Goal: Transaction & Acquisition: Purchase product/service

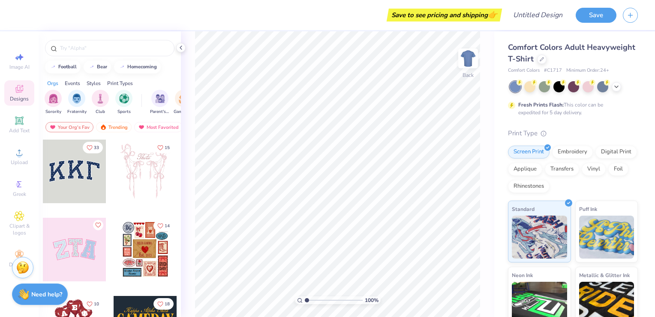
click at [527, 57] on span "Comfort Colors Adult Heavyweight T-Shirt" at bounding box center [571, 53] width 127 height 22
click at [595, 62] on div "Comfort Colors Adult Heavyweight T-Shirt" at bounding box center [573, 53] width 130 height 23
click at [544, 59] on icon at bounding box center [541, 58] width 3 height 3
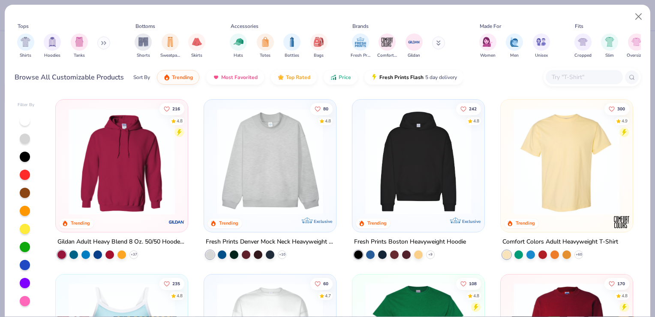
click at [102, 43] on button at bounding box center [103, 42] width 13 height 13
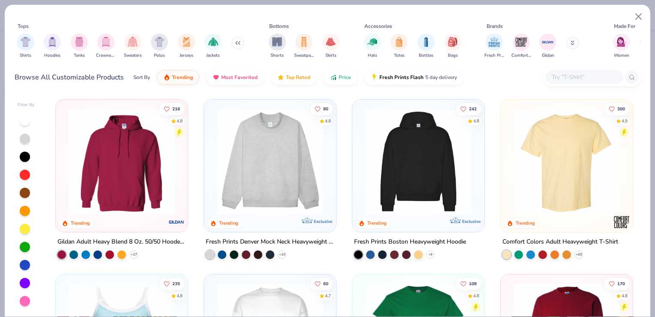
click at [102, 43] on img "filter for Crewnecks" at bounding box center [105, 42] width 9 height 10
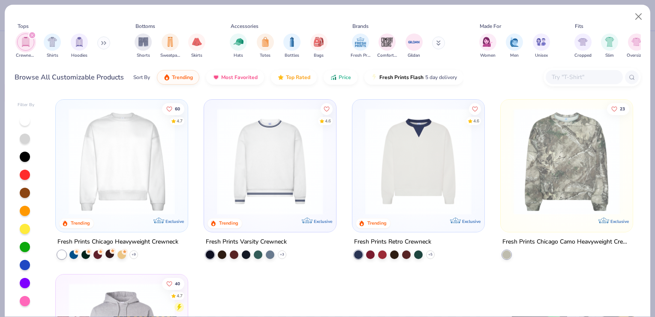
click at [108, 256] on div at bounding box center [110, 253] width 9 height 9
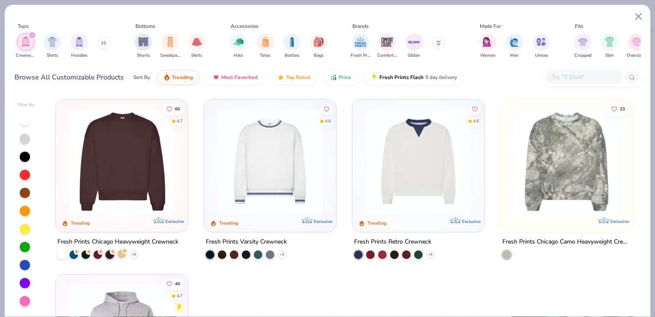
click at [119, 253] on div at bounding box center [122, 253] width 9 height 9
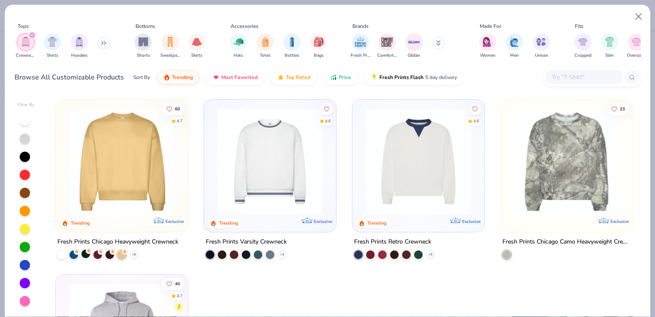
click at [81, 253] on div at bounding box center [85, 253] width 9 height 9
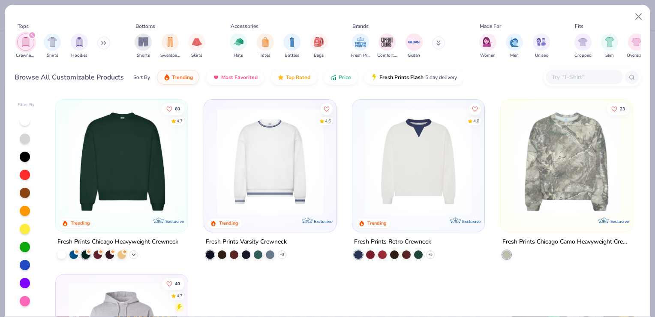
click at [130, 252] on div "+ 9" at bounding box center [134, 254] width 9 height 9
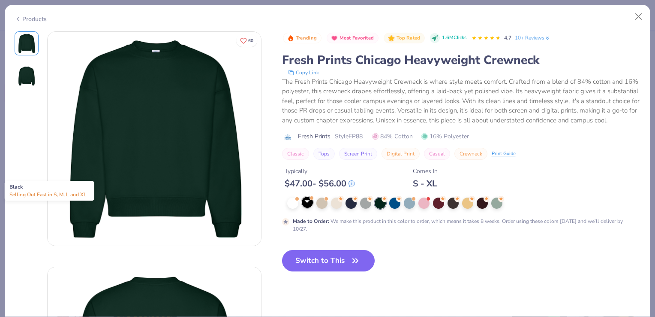
click at [302, 208] on div at bounding box center [307, 201] width 11 height 11
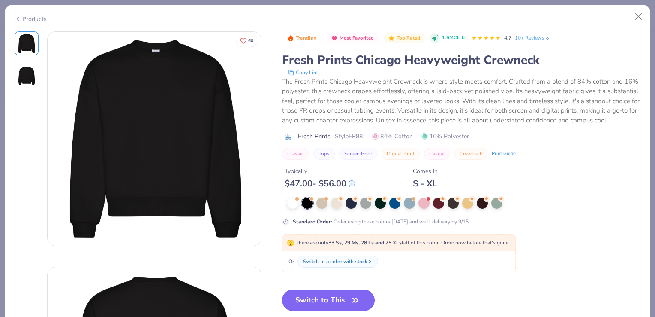
click at [329, 303] on button "Switch to This" at bounding box center [328, 299] width 93 height 21
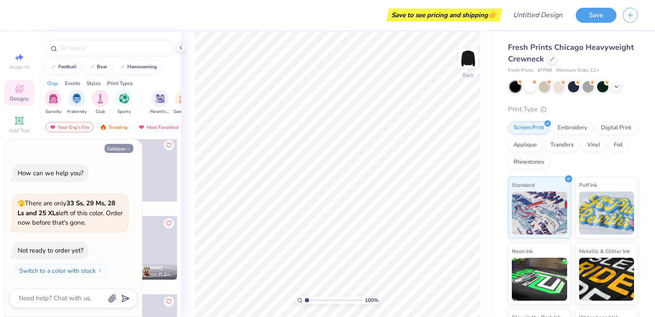
scroll to position [563, 0]
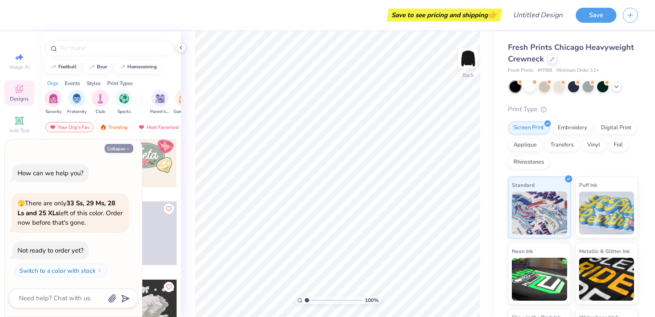
click at [123, 152] on button "Collapse" at bounding box center [119, 148] width 29 height 9
type textarea "x"
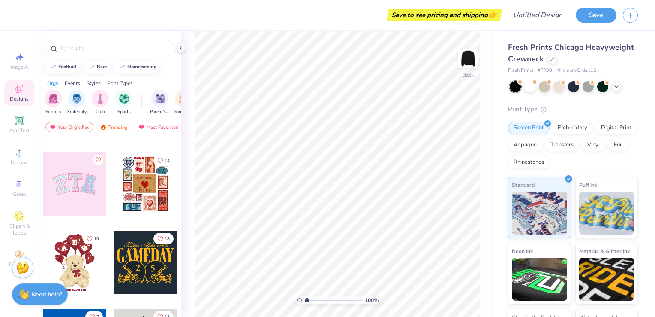
scroll to position [0, 0]
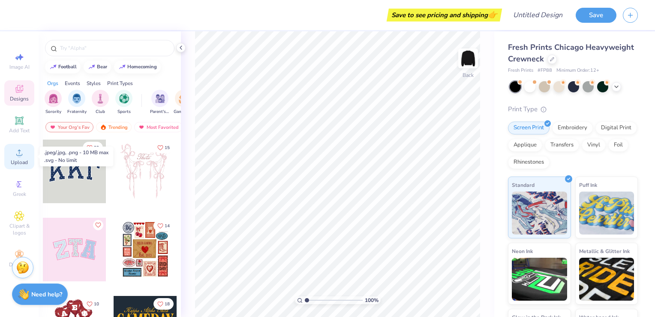
click at [18, 157] on circle at bounding box center [19, 155] width 5 height 5
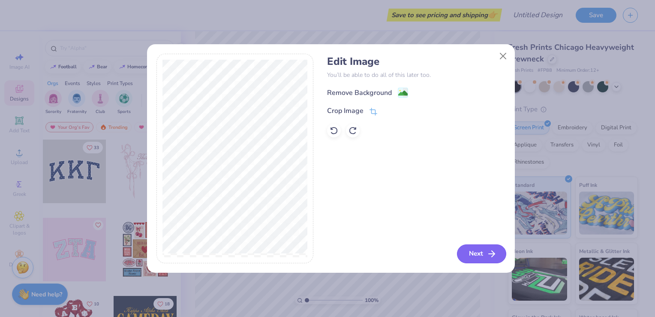
click at [471, 249] on button "Next" at bounding box center [481, 253] width 49 height 19
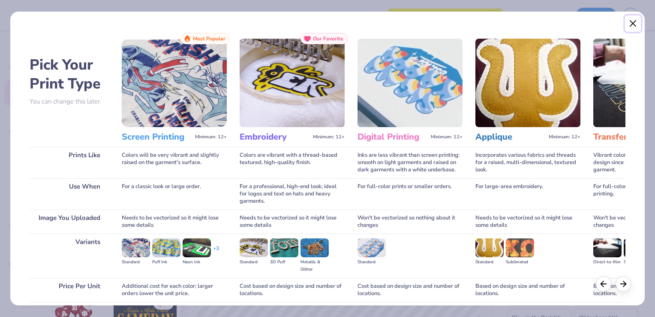
click at [638, 22] on button "Close" at bounding box center [633, 23] width 16 height 16
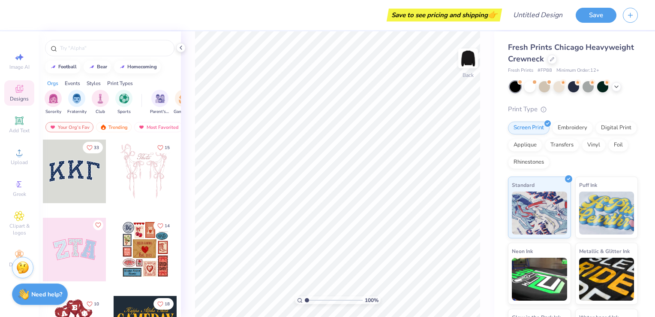
click at [486, 55] on div "100 % Back" at bounding box center [338, 173] width 314 height 285
click at [472, 64] on img at bounding box center [468, 58] width 34 height 34
click at [24, 156] on icon at bounding box center [19, 152] width 10 height 10
click at [26, 274] on div "Stuck? Our Art team will finish your design for free." at bounding box center [22, 265] width 21 height 21
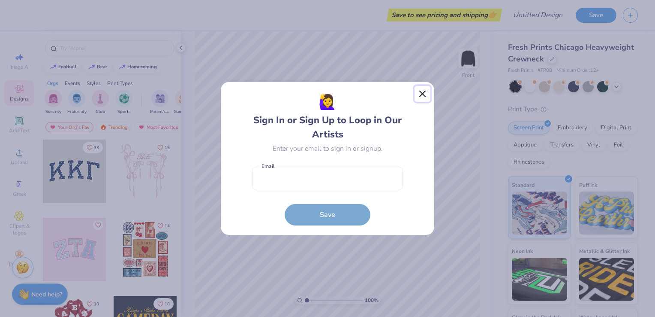
click at [428, 99] on button "Close" at bounding box center [423, 94] width 16 height 16
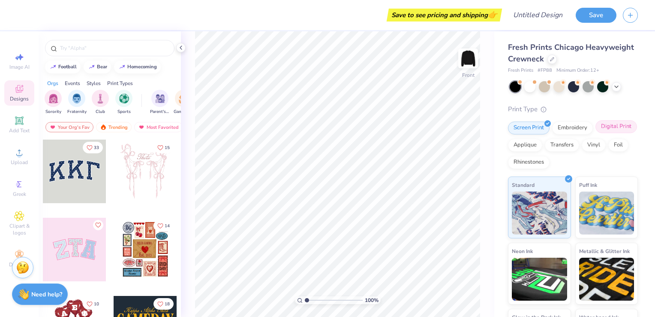
click at [596, 133] on div "Digital Print" at bounding box center [617, 126] width 42 height 13
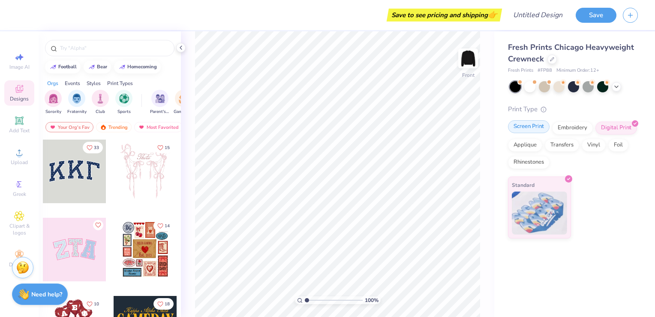
click at [526, 133] on div "Screen Print" at bounding box center [529, 126] width 42 height 13
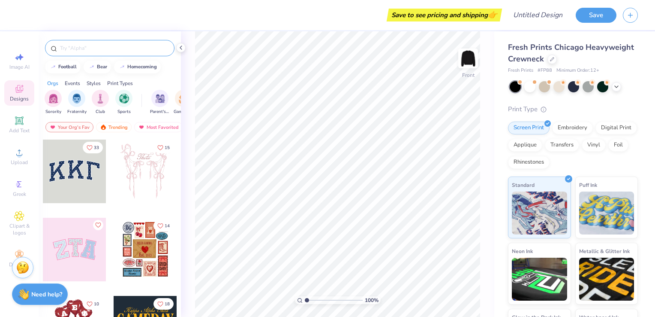
click at [120, 44] on input "text" at bounding box center [114, 48] width 110 height 9
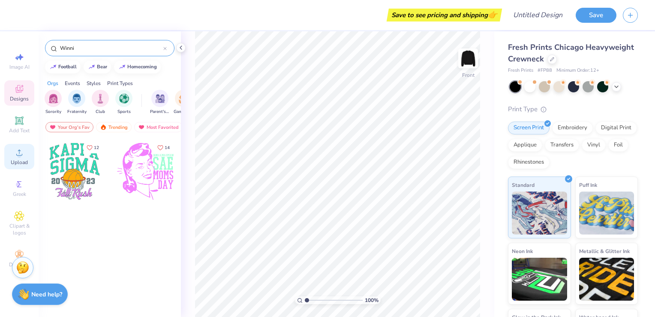
type input "Winni"
click at [20, 158] on div "Upload" at bounding box center [19, 156] width 30 height 25
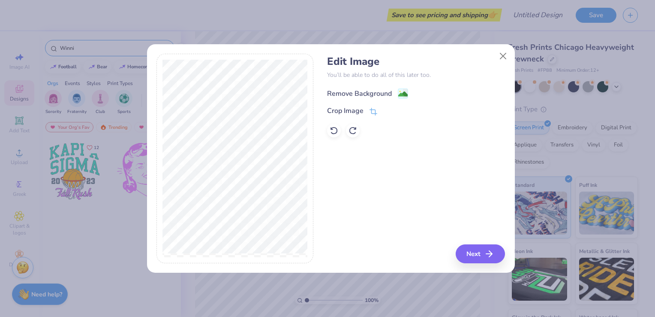
click at [347, 92] on div "Remove Background" at bounding box center [359, 93] width 65 height 10
click at [353, 128] on icon at bounding box center [353, 130] width 9 height 9
click at [471, 257] on button "Next" at bounding box center [481, 253] width 49 height 19
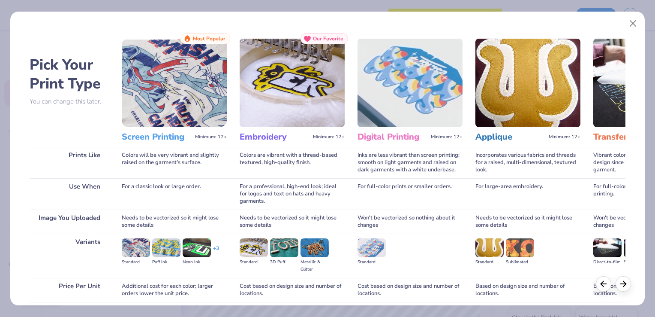
click at [199, 103] on img at bounding box center [174, 83] width 105 height 88
click at [144, 110] on img at bounding box center [174, 83] width 105 height 88
click at [145, 135] on h3 "Screen Printing" at bounding box center [157, 136] width 70 height 11
click at [105, 139] on div at bounding box center [69, 137] width 79 height 20
click at [87, 169] on div "Prints Like" at bounding box center [69, 162] width 79 height 31
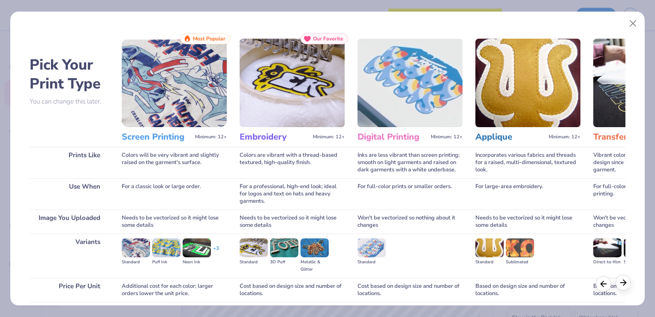
click at [625, 289] on div at bounding box center [623, 282] width 15 height 15
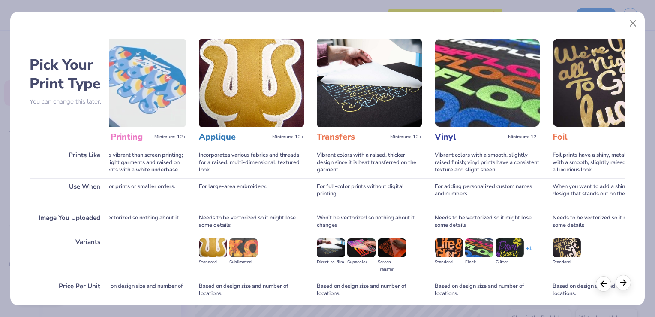
scroll to position [0, 298]
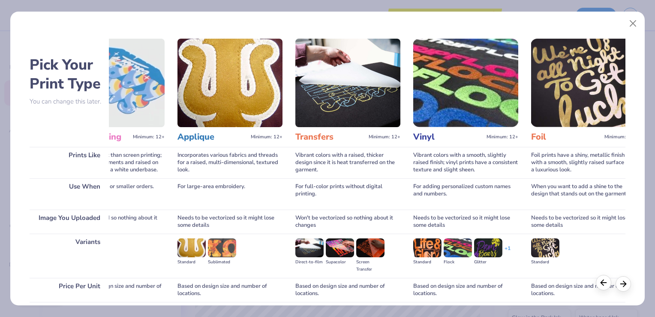
click at [610, 286] on div at bounding box center [603, 282] width 15 height 15
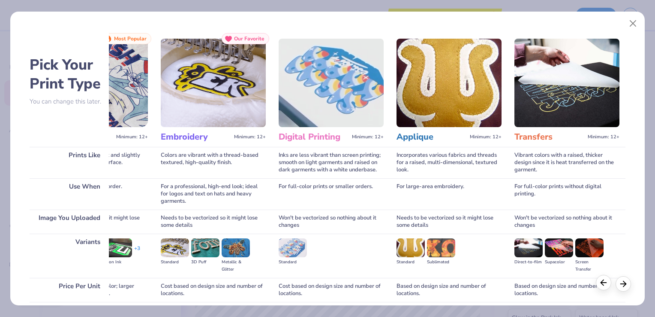
click at [610, 286] on div at bounding box center [603, 282] width 15 height 15
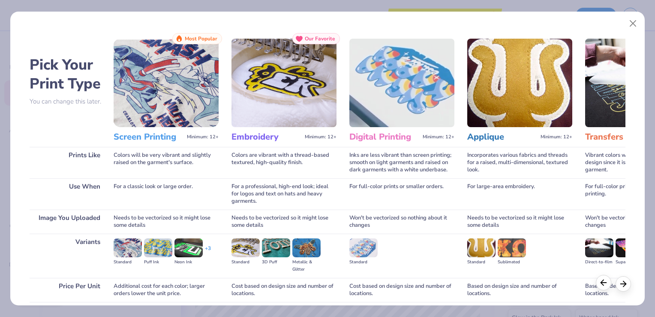
scroll to position [0, 0]
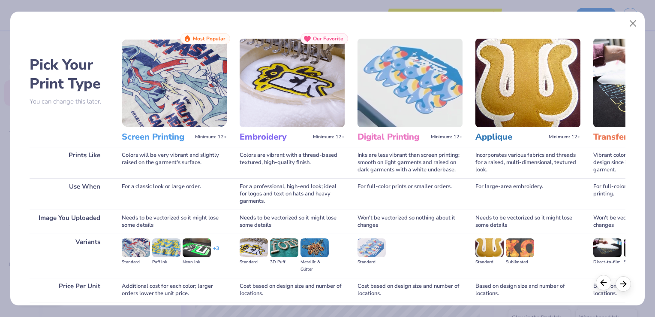
click at [610, 286] on div at bounding box center [603, 282] width 15 height 15
click at [59, 69] on h2 "Pick Your Print Type" at bounding box center [69, 74] width 79 height 38
click at [166, 136] on h3 "Screen Printing" at bounding box center [157, 136] width 70 height 11
click at [176, 66] on img at bounding box center [174, 83] width 105 height 88
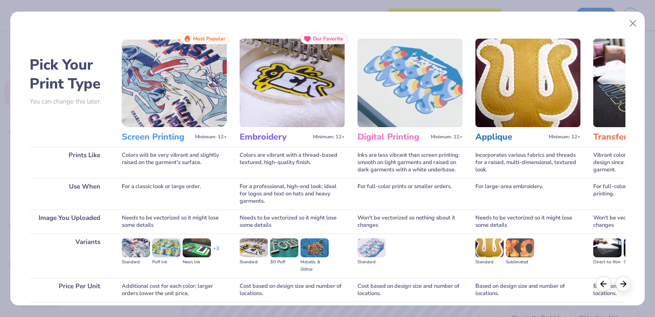
click at [176, 66] on img at bounding box center [174, 83] width 105 height 88
click at [203, 75] on img at bounding box center [174, 83] width 105 height 88
click at [292, 94] on img at bounding box center [292, 83] width 105 height 88
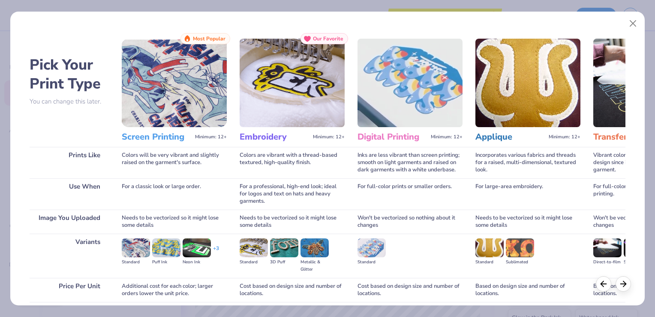
click at [292, 94] on img at bounding box center [292, 83] width 105 height 88
click at [444, 76] on img at bounding box center [410, 83] width 105 height 88
click at [581, 88] on div "Pick Your Print Type You can change this later. Prints Like Use When Image You …" at bounding box center [328, 190] width 596 height 314
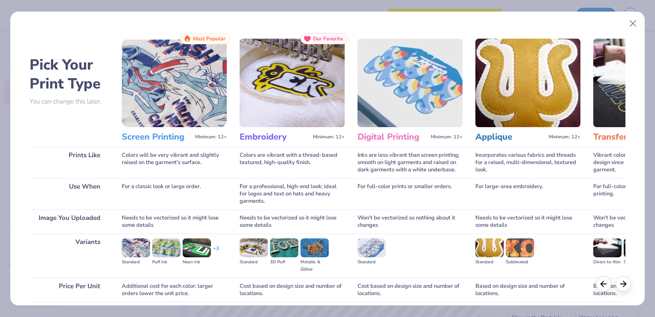
click at [415, 133] on h3 "Digital Printing" at bounding box center [393, 136] width 70 height 11
click at [221, 247] on div "Standard Puff Ink Neon Ink + 3" at bounding box center [174, 251] width 105 height 27
click at [630, 22] on button "Close" at bounding box center [633, 23] width 16 height 16
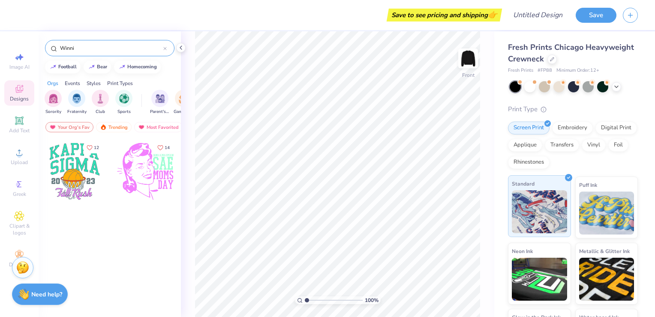
click at [537, 210] on img at bounding box center [539, 211] width 55 height 43
click at [21, 131] on span "Add Text" at bounding box center [19, 130] width 21 height 7
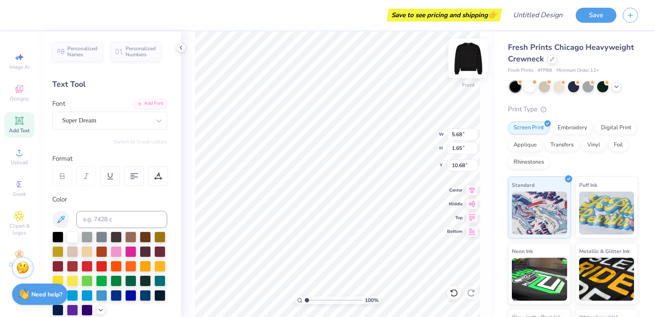
click at [470, 81] on div "Front" at bounding box center [468, 85] width 12 height 8
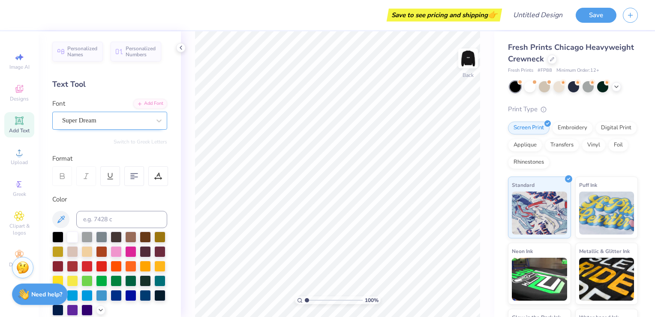
click at [115, 118] on div "Super Dream" at bounding box center [106, 120] width 90 height 13
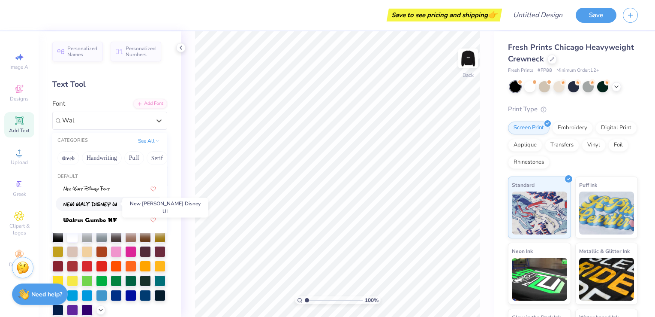
click at [95, 204] on img at bounding box center [90, 204] width 54 height 6
type input "Wal"
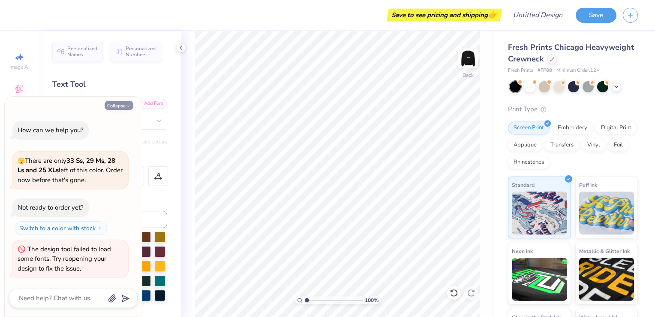
click at [120, 104] on button "Collapse" at bounding box center [119, 105] width 29 height 9
type textarea "x"
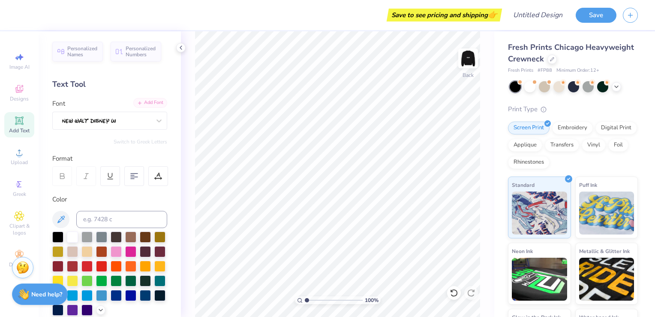
click at [141, 103] on div "Add Font" at bounding box center [150, 103] width 34 height 10
click at [12, 123] on div "Add Text" at bounding box center [19, 124] width 30 height 25
click at [151, 126] on div at bounding box center [158, 120] width 15 height 15
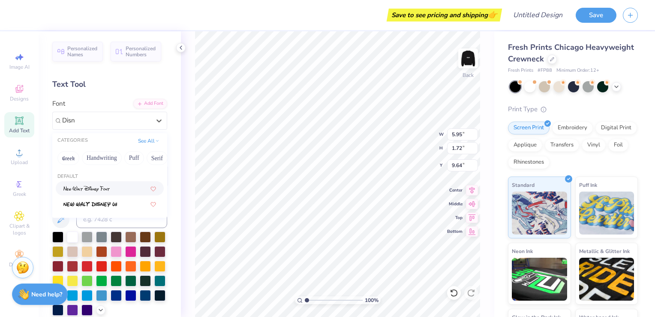
click at [121, 186] on div at bounding box center [109, 188] width 93 height 9
type input "Disn"
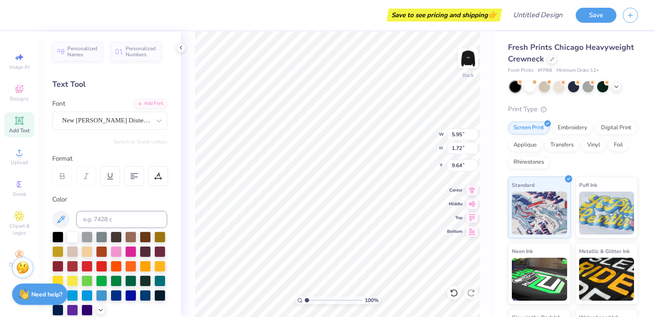
type input "5.80"
type input "2.04"
type input "9.48"
click at [6, 119] on div "Add Text" at bounding box center [19, 124] width 30 height 25
click at [13, 122] on div "Add Text" at bounding box center [19, 124] width 30 height 25
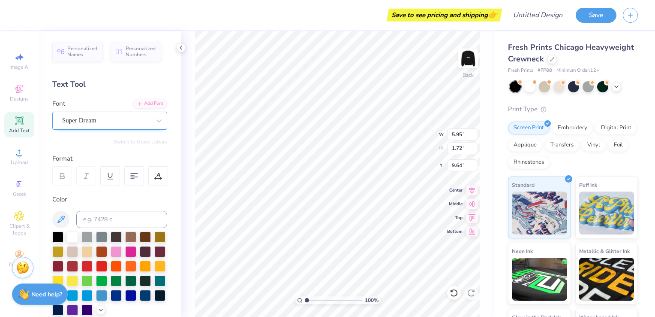
click at [97, 127] on div "Super Dream" at bounding box center [109, 121] width 115 height 18
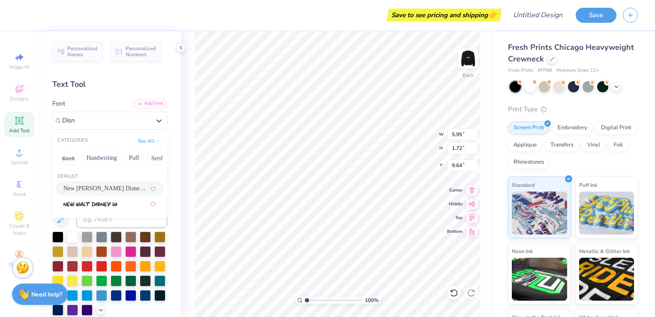
click at [153, 190] on div "New [PERSON_NAME] Disney Font" at bounding box center [110, 188] width 108 height 14
type input "Disn"
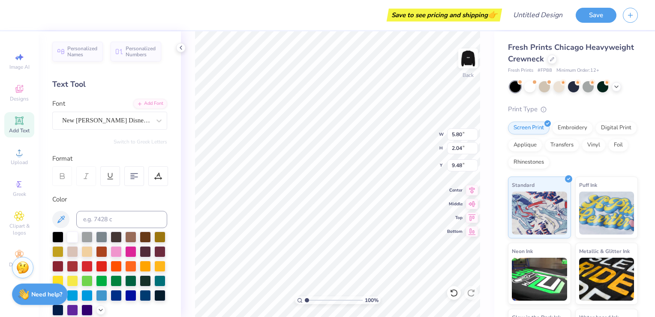
type input "5.80"
type input "2.04"
type input "9.48"
click at [148, 189] on div "Personalized Names Personalized Numbers Text Tool Add Font Font New [PERSON_NAM…" at bounding box center [110, 173] width 142 height 285
click at [157, 121] on icon at bounding box center [159, 120] width 5 height 3
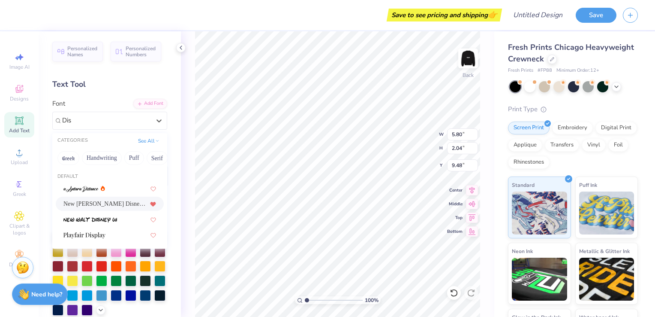
click at [151, 205] on icon at bounding box center [153, 204] width 5 height 4
type input "Dis"
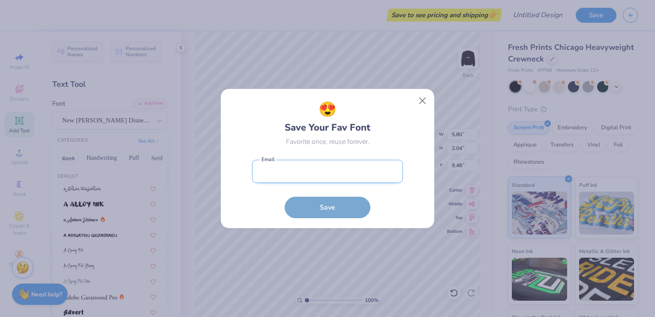
click at [331, 172] on input "email" at bounding box center [327, 172] width 151 height 24
type input "[EMAIL_ADDRESS][DOMAIN_NAME]"
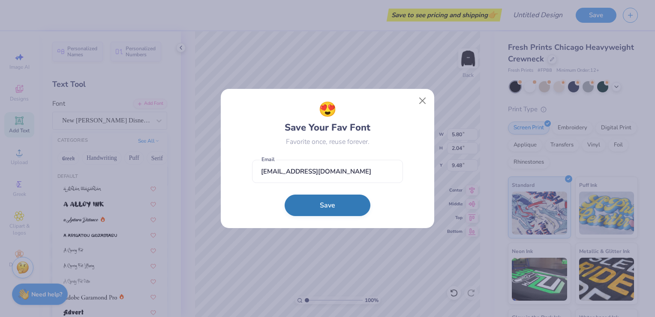
click at [332, 213] on button "Save" at bounding box center [328, 204] width 86 height 21
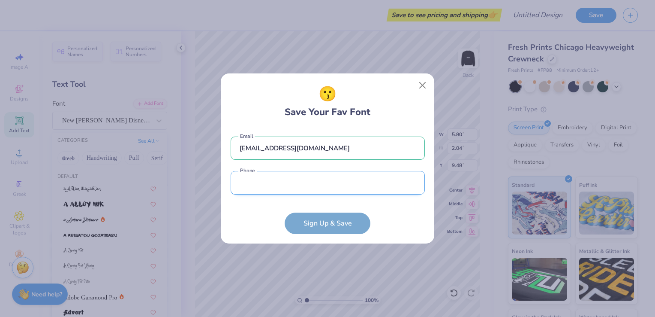
click at [351, 189] on input "tel" at bounding box center [328, 183] width 194 height 24
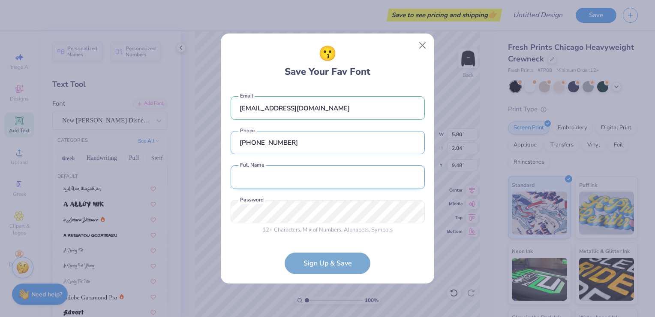
type input "[PHONE_NUMBER]"
click at [322, 177] on input "text" at bounding box center [328, 177] width 194 height 24
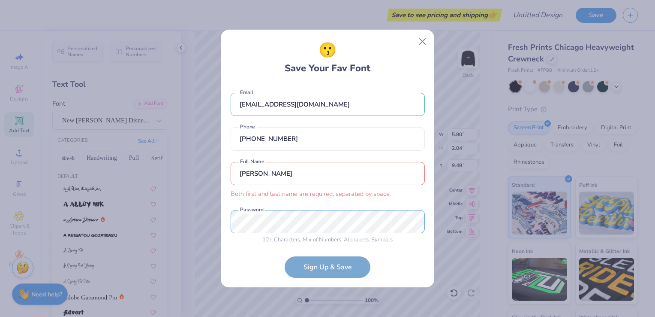
click at [317, 208] on div "[EMAIL_ADDRESS][DOMAIN_NAME] Email [PHONE_NUMBER] Phone [PERSON_NAME] Both firs…" at bounding box center [328, 163] width 194 height 158
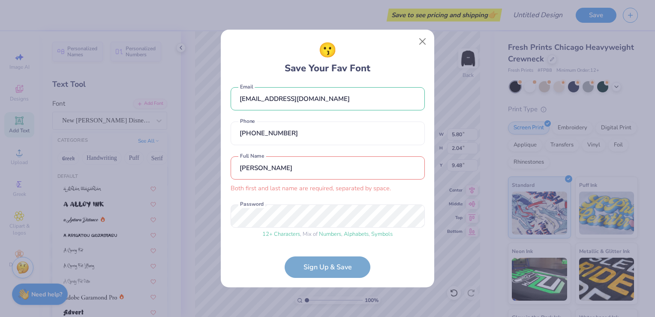
click at [319, 279] on div "😗 Save Your Fav Font [EMAIL_ADDRESS][DOMAIN_NAME] Email [PHONE_NUMBER] Phone [P…" at bounding box center [328, 158] width 214 height 257
click at [320, 275] on form "[EMAIL_ADDRESS][DOMAIN_NAME] Email [PHONE_NUMBER] Phone [PERSON_NAME] Both firs…" at bounding box center [328, 180] width 194 height 193
click at [320, 266] on form "[EMAIL_ADDRESS][DOMAIN_NAME] Email [PHONE_NUMBER] Phone [PERSON_NAME] Both firs…" at bounding box center [328, 180] width 194 height 193
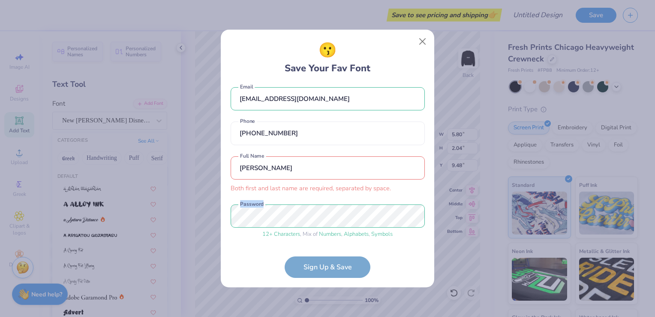
click at [320, 266] on form "[EMAIL_ADDRESS][DOMAIN_NAME] Email [PHONE_NUMBER] Phone [PERSON_NAME] Both firs…" at bounding box center [328, 180] width 194 height 193
click at [261, 162] on input "[PERSON_NAME]" at bounding box center [328, 168] width 194 height 24
drag, startPoint x: 290, startPoint y: 176, endPoint x: 226, endPoint y: 179, distance: 63.6
click at [226, 179] on div "😗 Save Your Fav Font [EMAIL_ADDRESS][DOMAIN_NAME] Email [PHONE_NUMBER] Phone [P…" at bounding box center [328, 158] width 214 height 257
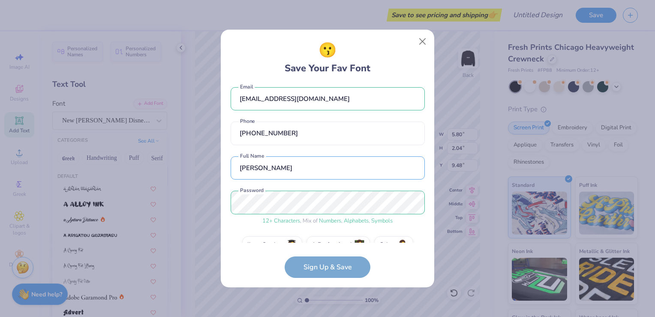
type input "[PERSON_NAME]"
click at [317, 275] on form "[EMAIL_ADDRESS][DOMAIN_NAME] Email [PHONE_NUMBER] Phone [PERSON_NAME] Full Name…" at bounding box center [328, 180] width 194 height 193
click at [318, 269] on form "[EMAIL_ADDRESS][DOMAIN_NAME] Email [PHONE_NUMBER] Phone [PERSON_NAME] Full Name…" at bounding box center [328, 180] width 194 height 193
click at [329, 265] on form "[EMAIL_ADDRESS][DOMAIN_NAME] Email [PHONE_NUMBER] Phone [PERSON_NAME] Full Name…" at bounding box center [328, 180] width 194 height 193
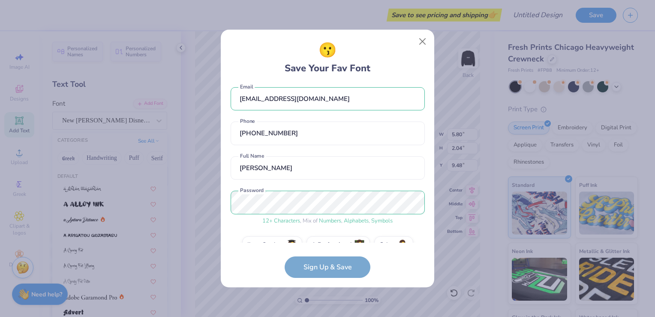
drag, startPoint x: 329, startPoint y: 265, endPoint x: 369, endPoint y: 187, distance: 88.1
click at [369, 187] on div "[EMAIL_ADDRESS][DOMAIN_NAME] Email [PHONE_NUMBER] Phone [PERSON_NAME] Full Name…" at bounding box center [328, 163] width 194 height 158
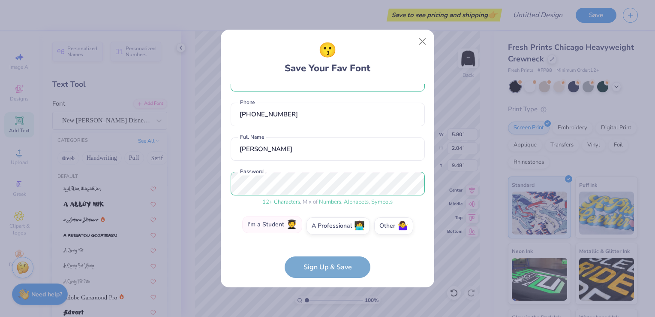
click at [276, 225] on label "I'm a Student 🧑‍🎓" at bounding box center [272, 224] width 60 height 17
click at [325, 250] on input "I'm a Student 🧑‍🎓" at bounding box center [328, 253] width 6 height 6
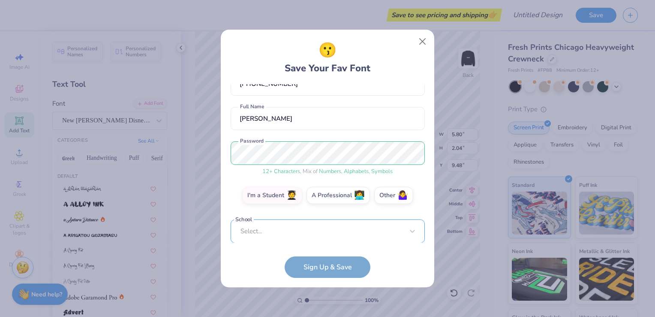
click at [292, 239] on div "[EMAIL_ADDRESS][DOMAIN_NAME] Email [PHONE_NUMBER] Phone [PERSON_NAME] Full Name…" at bounding box center [328, 163] width 194 height 158
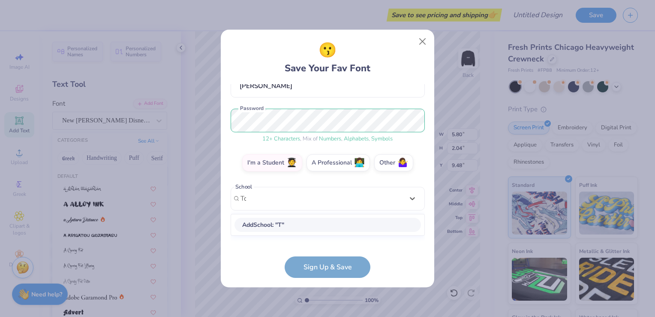
scroll to position [80, 0]
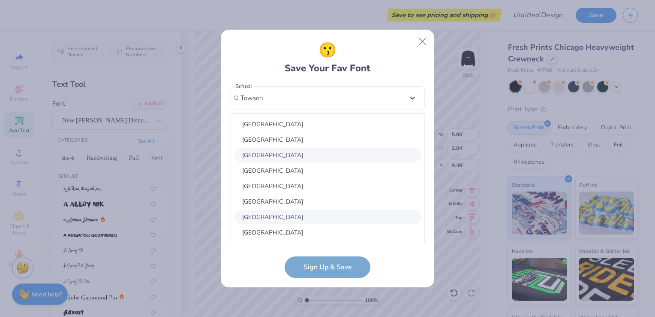
type input "Towson"
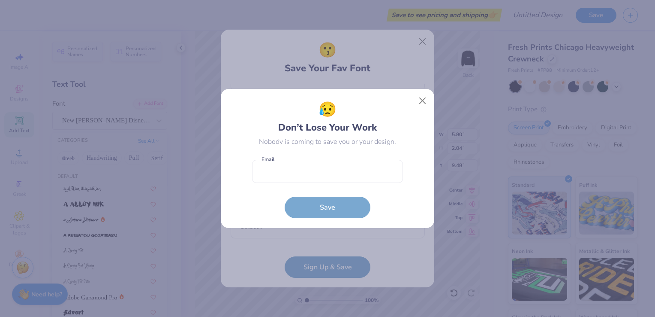
scroll to position [59, 0]
click at [428, 99] on button "Close" at bounding box center [423, 101] width 16 height 16
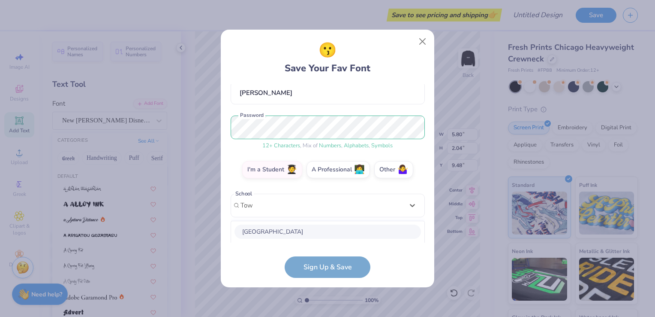
scroll to position [188, 0]
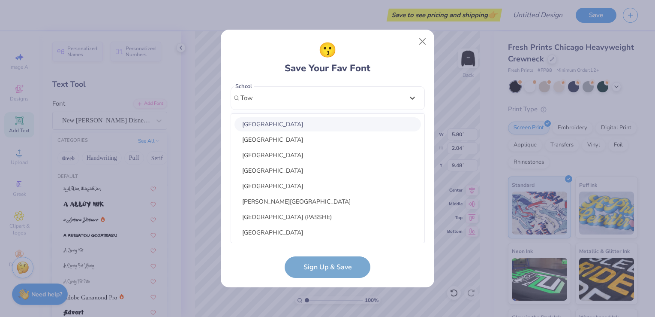
click at [289, 128] on div "[GEOGRAPHIC_DATA]" at bounding box center [328, 124] width 187 height 14
type input "Tow"
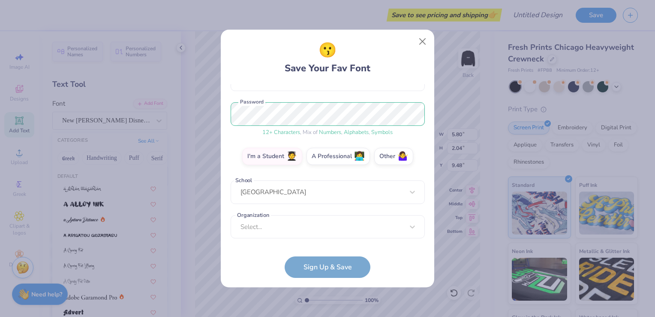
scroll to position [94, 0]
click at [306, 234] on div "option focused, 1 of 15. 15 results available. Use Up and Down to choose option…" at bounding box center [328, 293] width 194 height 157
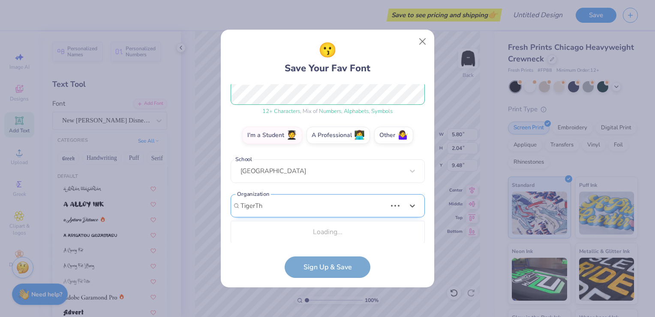
scroll to position [223, 0]
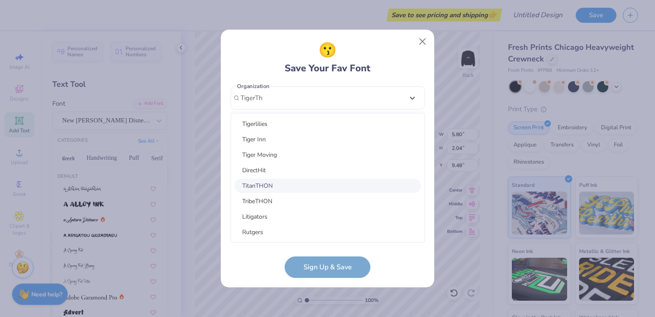
click at [311, 187] on div "TitanTHON" at bounding box center [328, 185] width 187 height 14
type input "TigerTh"
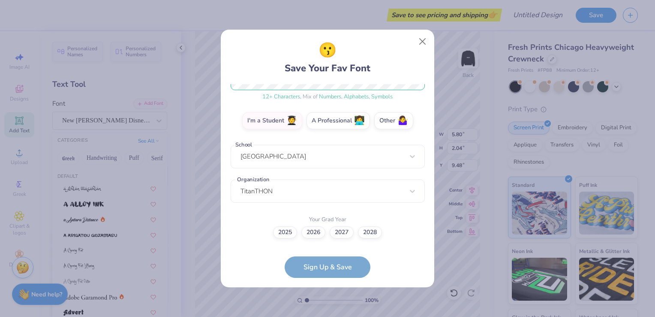
scroll to position [129, 0]
click at [321, 234] on label "2026" at bounding box center [314, 232] width 24 height 12
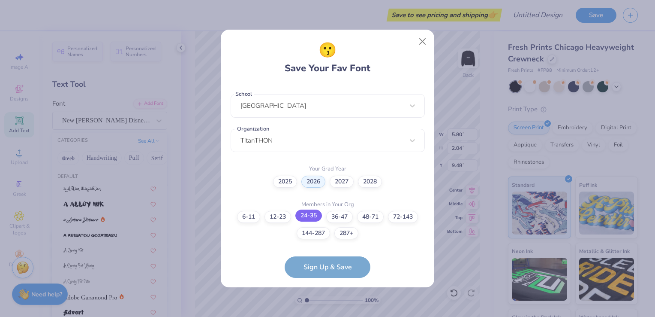
click at [299, 213] on label "24-35" at bounding box center [309, 215] width 27 height 12
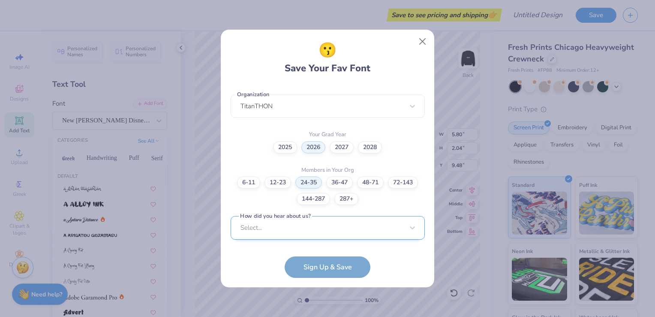
click at [314, 235] on div "[EMAIL_ADDRESS][DOMAIN_NAME] Email [PHONE_NUMBER] Phone [PERSON_NAME] Full Name…" at bounding box center [328, 163] width 194 height 158
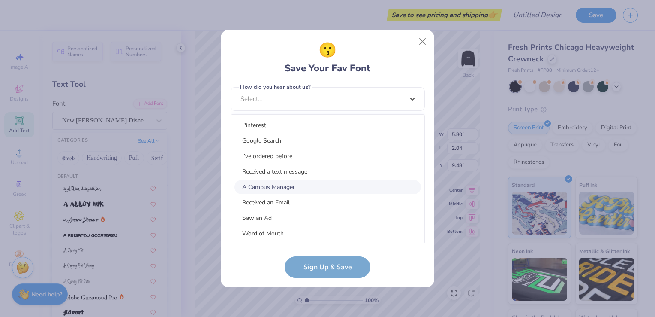
click at [280, 188] on div "A Campus Manager" at bounding box center [328, 187] width 187 height 14
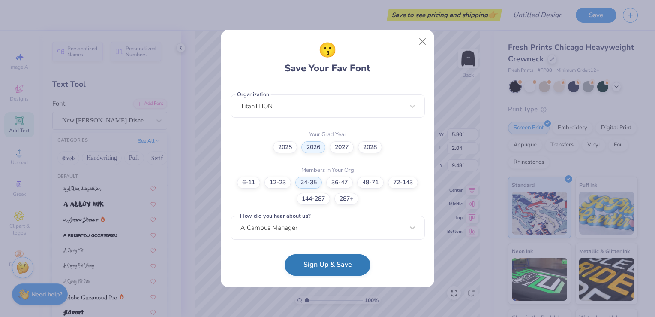
click at [335, 271] on button "Sign Up & Save" at bounding box center [328, 264] width 86 height 21
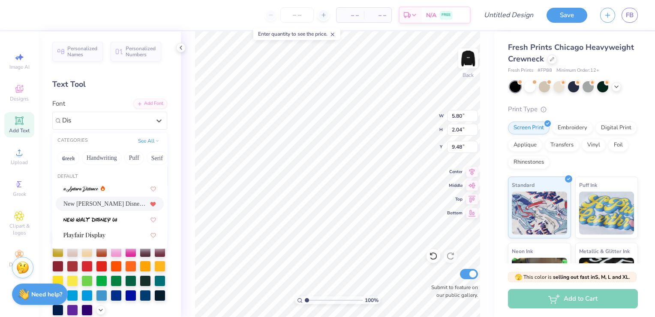
click at [118, 200] on div "New [PERSON_NAME] Disney Font" at bounding box center [109, 203] width 93 height 9
type input "Dis"
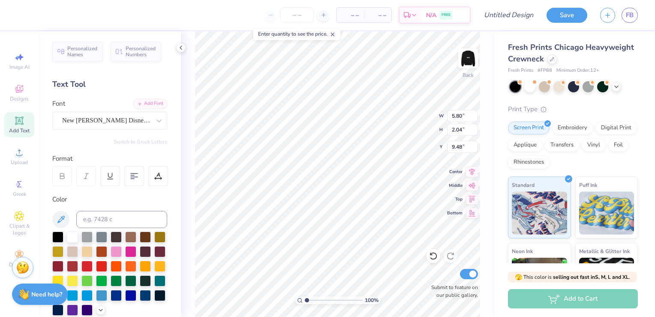
scroll to position [7, 1]
type input "1.28"
type textarea "T"
type textarea "TigerThon"
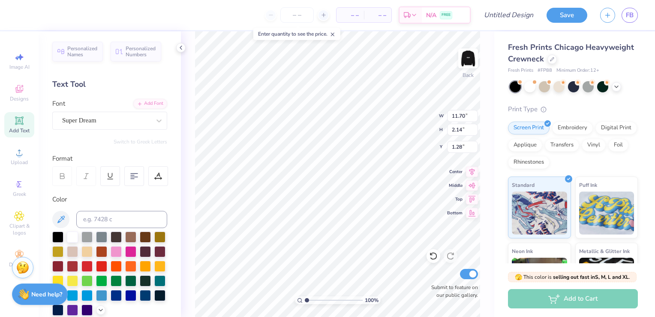
type input "11.70"
type input "2.14"
type input "1.07"
click at [115, 116] on div "Super Dream" at bounding box center [106, 120] width 90 height 13
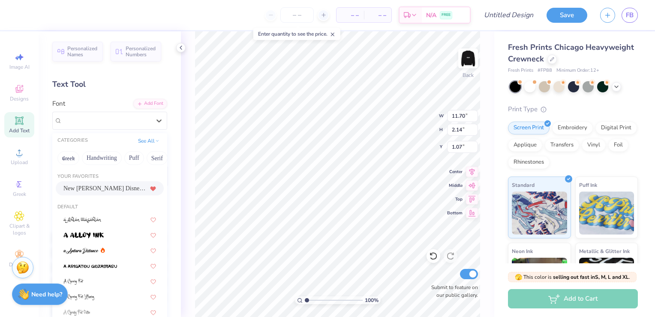
click at [127, 190] on div "New [PERSON_NAME] Disney Font" at bounding box center [109, 188] width 93 height 9
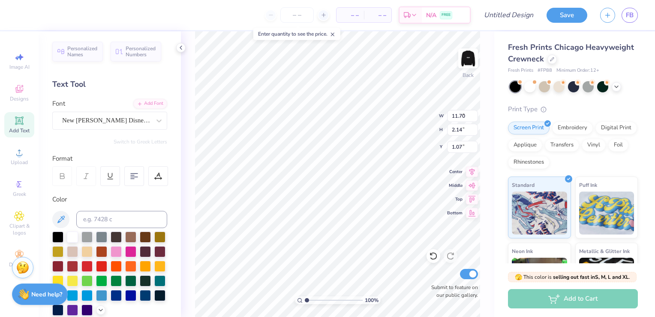
type input "7.66"
type input "1.96"
type input "1.16"
click at [121, 116] on div "New [PERSON_NAME] Disney Font" at bounding box center [106, 120] width 90 height 13
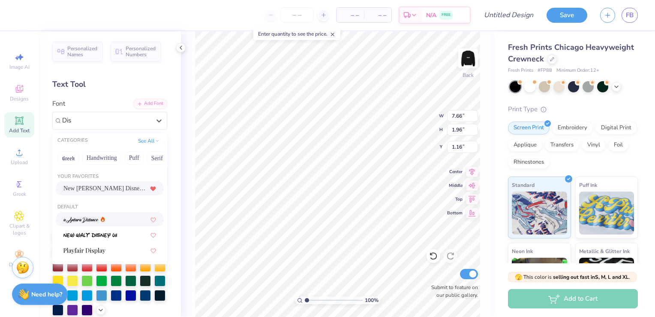
click at [90, 220] on img at bounding box center [80, 220] width 35 height 6
type input "Dis"
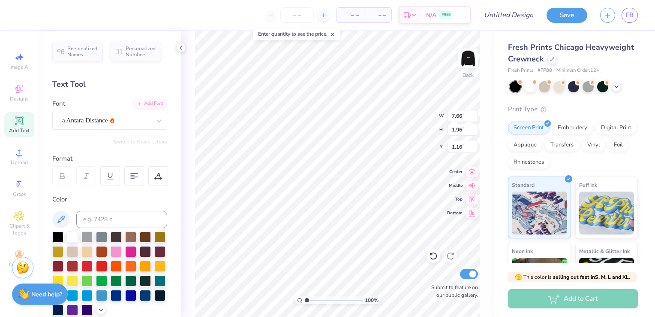
type input "7.90"
type input "2.49"
type input "0.89"
type input "5.71"
type input "1.80"
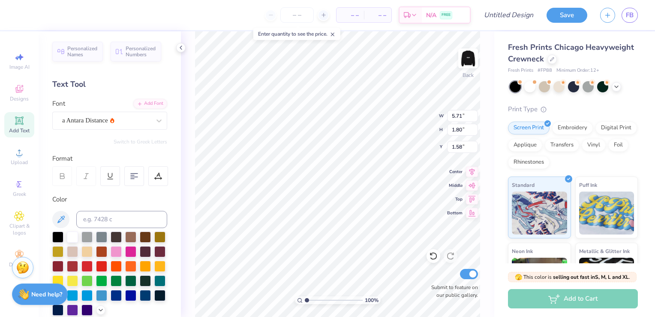
type input "1.20"
click at [436, 257] on icon at bounding box center [433, 256] width 7 height 8
click at [450, 253] on icon at bounding box center [451, 255] width 9 height 9
click at [471, 63] on img at bounding box center [468, 58] width 34 height 34
click at [16, 160] on span "Upload" at bounding box center [19, 162] width 17 height 7
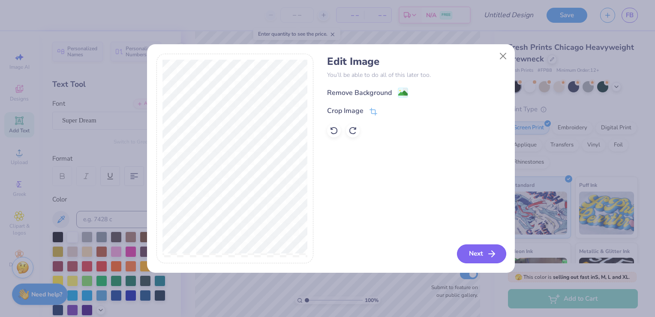
click at [480, 248] on button "Next" at bounding box center [481, 253] width 49 height 19
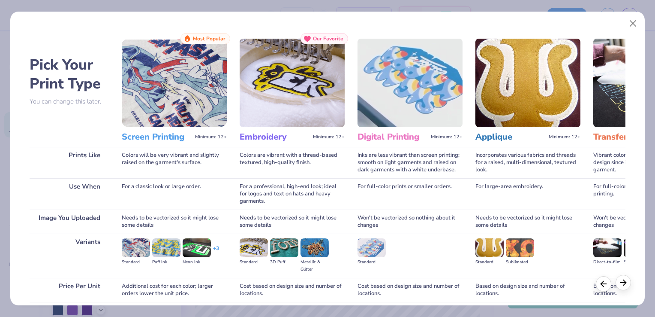
click at [622, 287] on icon at bounding box center [623, 282] width 9 height 9
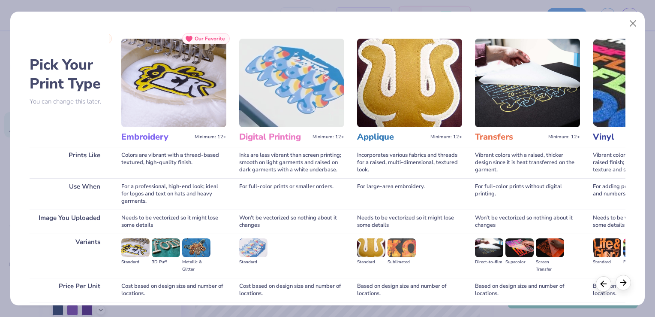
click at [622, 287] on icon at bounding box center [623, 282] width 9 height 9
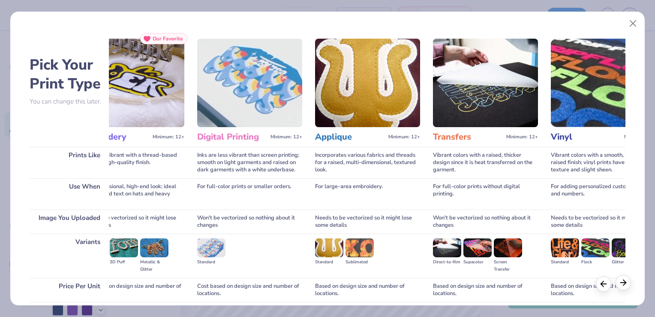
click at [622, 287] on icon at bounding box center [623, 282] width 9 height 9
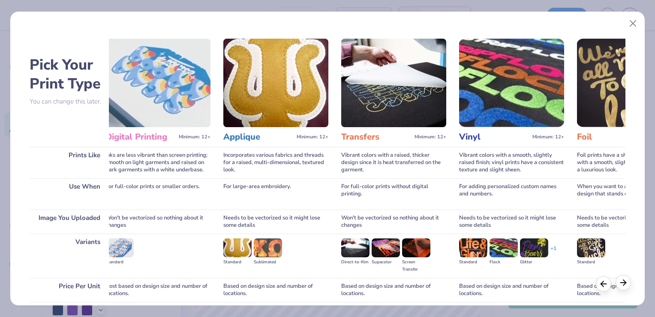
click at [622, 287] on icon at bounding box center [623, 282] width 9 height 9
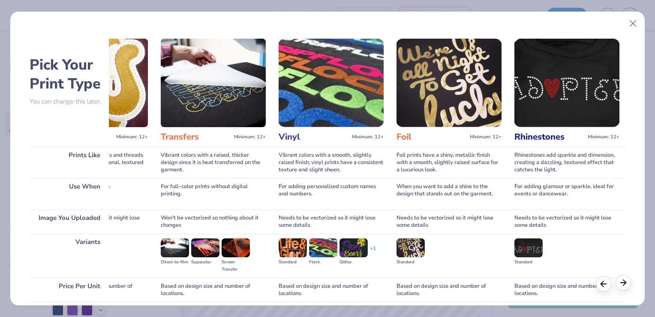
scroll to position [0, 439]
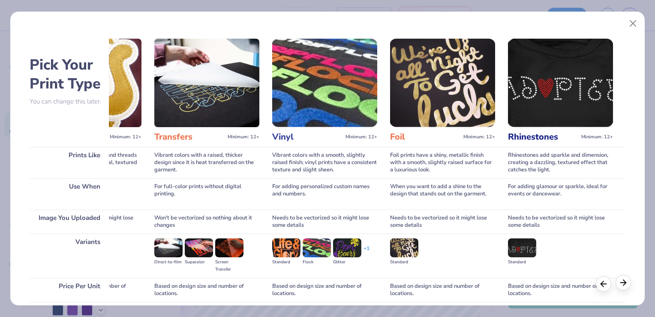
click at [622, 287] on icon at bounding box center [623, 282] width 9 height 9
drag, startPoint x: 622, startPoint y: 287, endPoint x: 600, endPoint y: 281, distance: 22.6
click at [600, 281] on icon at bounding box center [603, 282] width 9 height 9
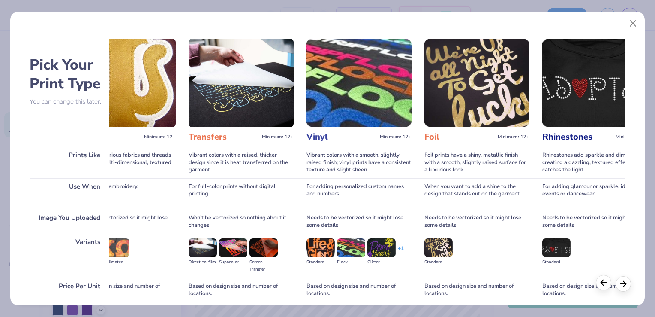
click at [600, 281] on icon at bounding box center [603, 282] width 9 height 9
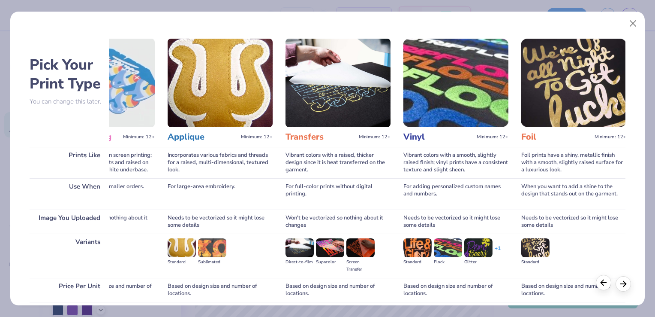
click at [600, 281] on icon at bounding box center [603, 282] width 9 height 9
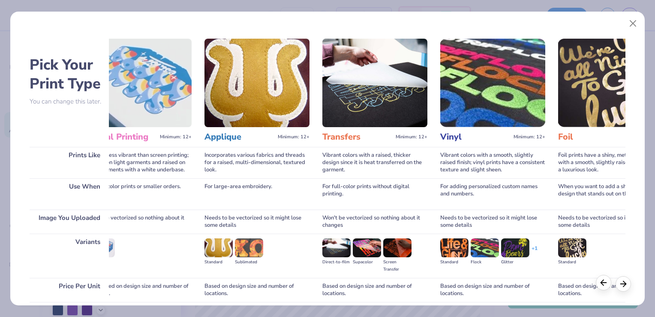
click at [600, 281] on icon at bounding box center [603, 282] width 9 height 9
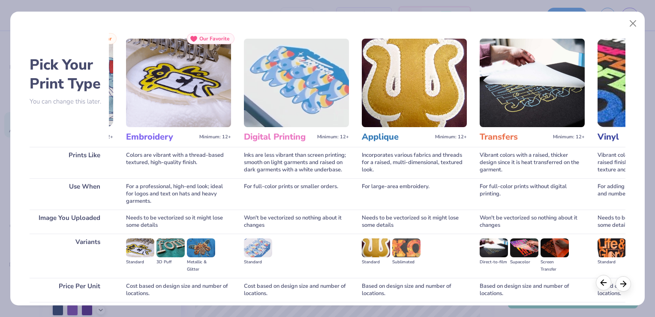
click at [600, 281] on icon at bounding box center [603, 282] width 9 height 9
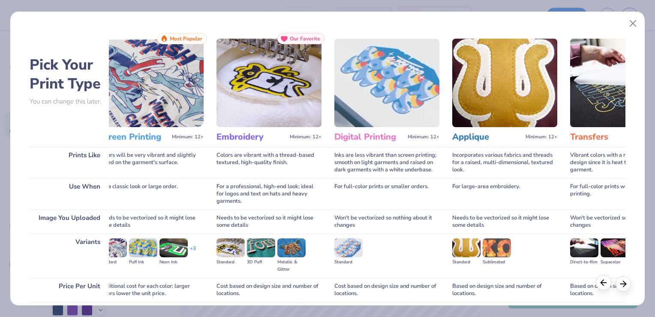
click at [600, 281] on icon at bounding box center [603, 282] width 9 height 9
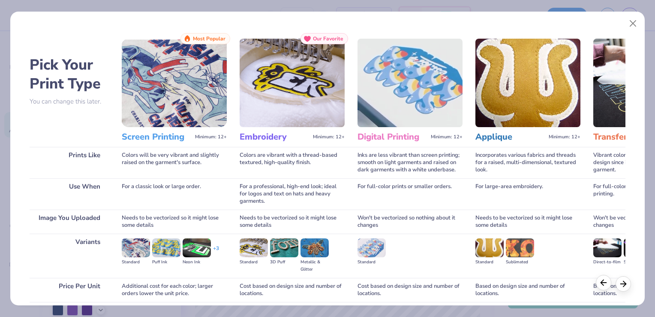
click at [600, 281] on icon at bounding box center [603, 282] width 9 height 9
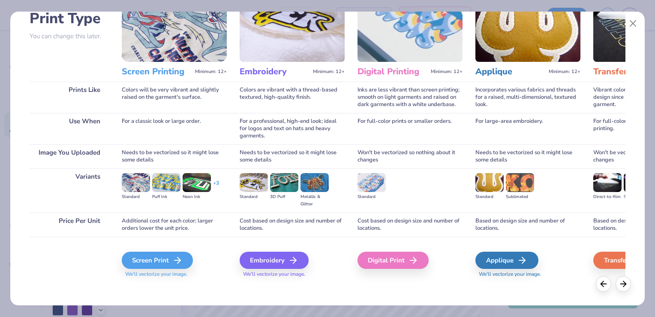
scroll to position [68, 0]
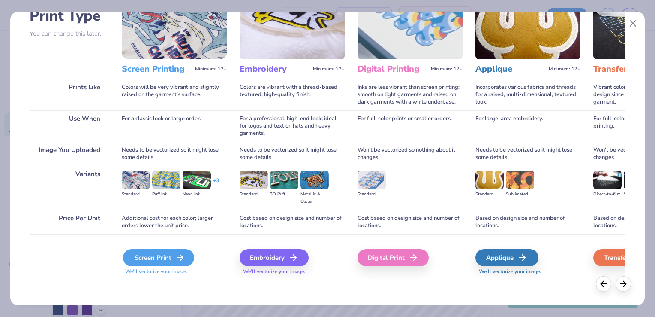
click at [138, 249] on div "Screen Print" at bounding box center [158, 257] width 71 height 17
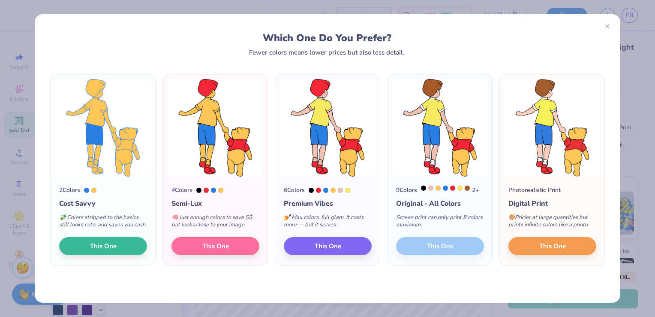
click at [91, 190] on div at bounding box center [90, 189] width 12 height 5
click at [84, 190] on div "2 Colors" at bounding box center [103, 189] width 88 height 9
click at [200, 191] on div at bounding box center [198, 189] width 5 height 5
click at [333, 125] on img at bounding box center [328, 127] width 98 height 98
click at [543, 193] on div "Photorealistic Print" at bounding box center [535, 189] width 52 height 9
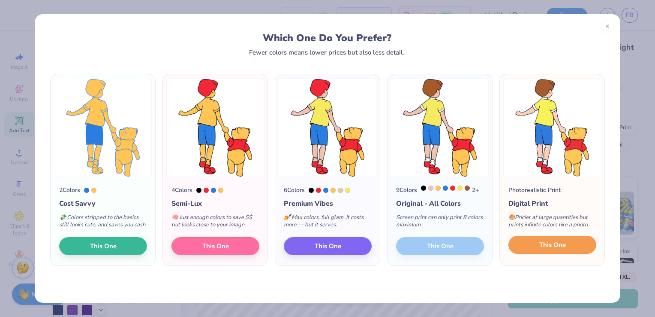
click at [535, 243] on button "This One" at bounding box center [553, 244] width 88 height 18
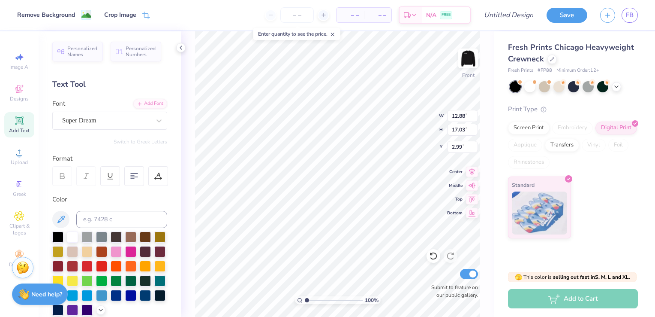
click at [193, 106] on div "100 % Front W 12.88 12.88 " H 17.03 17.03 " Y 2.99 2.99 " Center Middle Top Bot…" at bounding box center [338, 173] width 314 height 285
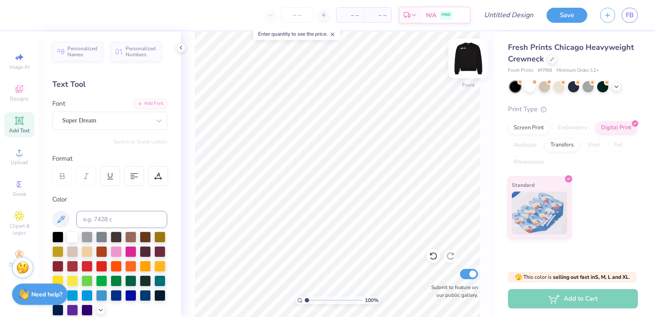
click at [468, 57] on img at bounding box center [468, 58] width 34 height 34
click at [11, 154] on div "Upload" at bounding box center [19, 156] width 30 height 25
click at [14, 165] on span "Upload" at bounding box center [19, 162] width 17 height 7
click at [16, 158] on div "Upload" at bounding box center [19, 156] width 30 height 25
click at [18, 162] on span "Upload" at bounding box center [19, 162] width 17 height 7
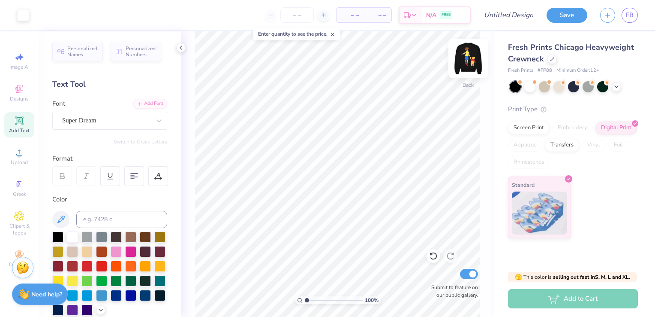
click at [465, 81] on div "Back" at bounding box center [468, 85] width 11 height 8
click at [465, 67] on img at bounding box center [468, 58] width 17 height 17
click at [556, 304] on div "Add to Cart" at bounding box center [573, 298] width 130 height 19
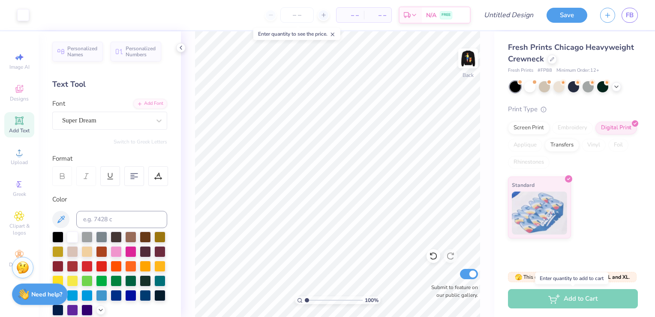
click at [538, 297] on div "Add to Cart" at bounding box center [573, 298] width 130 height 19
click at [30, 190] on div "Greek" at bounding box center [19, 187] width 30 height 25
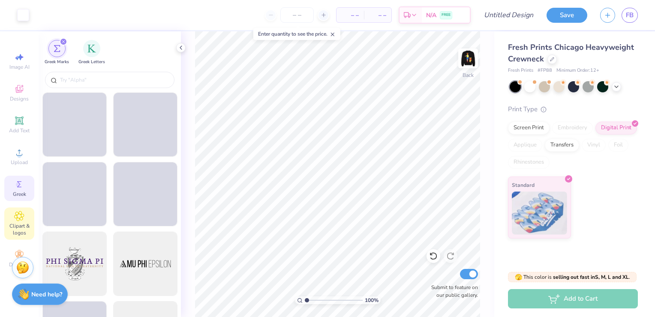
click at [22, 211] on icon at bounding box center [19, 216] width 10 height 10
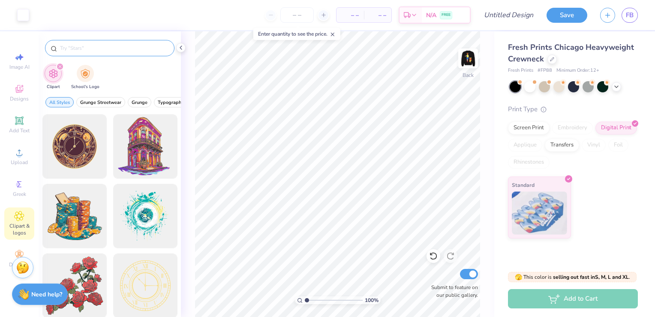
click at [123, 44] on input "text" at bounding box center [114, 48] width 110 height 9
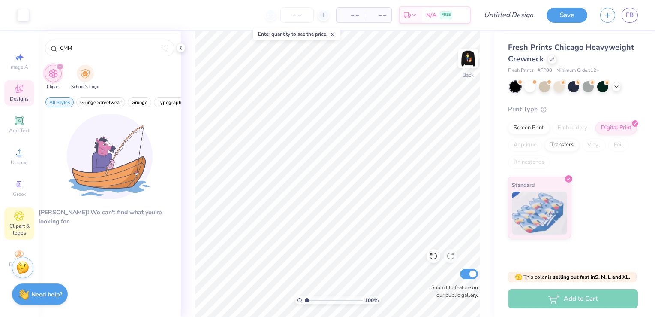
type input "CMM"
click at [30, 92] on div "Designs" at bounding box center [19, 92] width 30 height 25
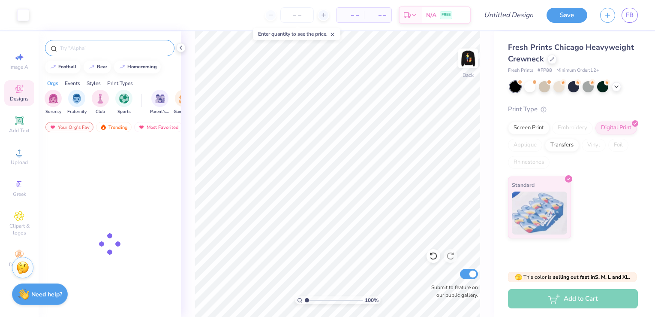
click at [80, 51] on input "text" at bounding box center [114, 48] width 110 height 9
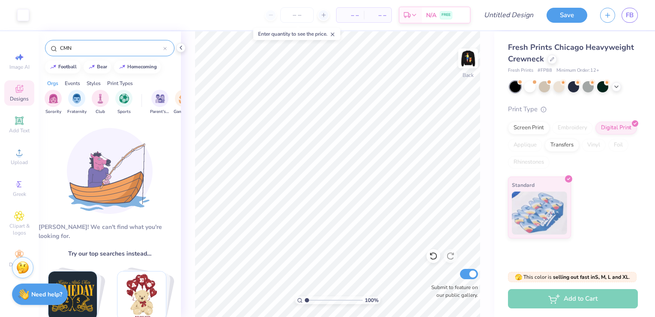
type input "CMN"
click at [8, 206] on div "Image AI Designs Add Text Upload Greek Clipart & logos Decorate" at bounding box center [19, 159] width 30 height 223
click at [23, 222] on span "Clipart & logos" at bounding box center [19, 229] width 30 height 14
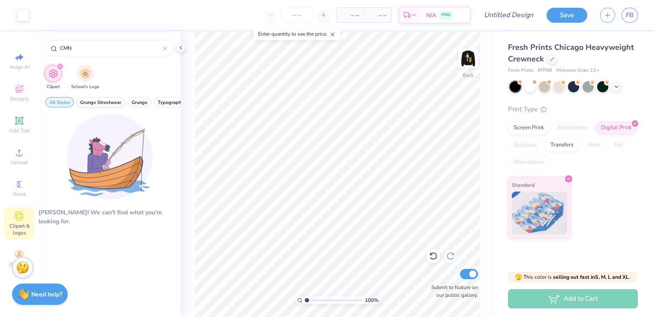
type input "CMN"
click at [85, 101] on span "Grunge Streetwear" at bounding box center [100, 102] width 41 height 6
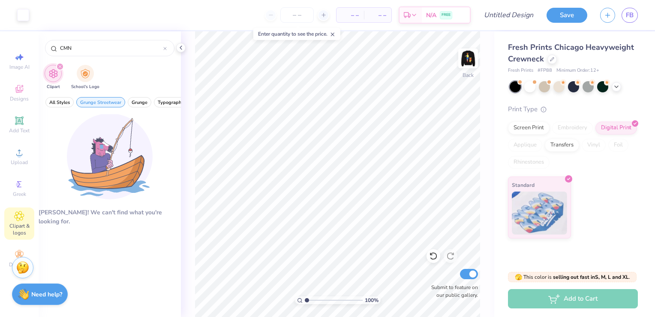
scroll to position [9, 0]
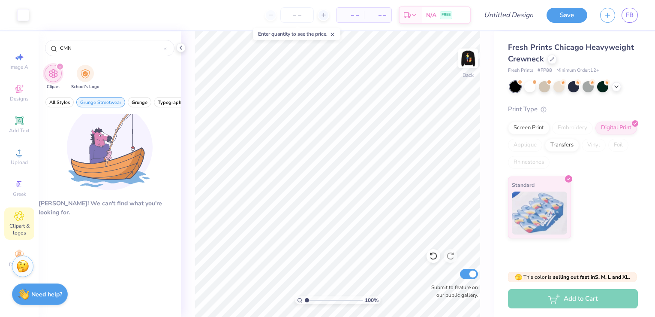
click at [21, 259] on div "Stuck? Our Art team will finish your design for free." at bounding box center [22, 265] width 21 height 21
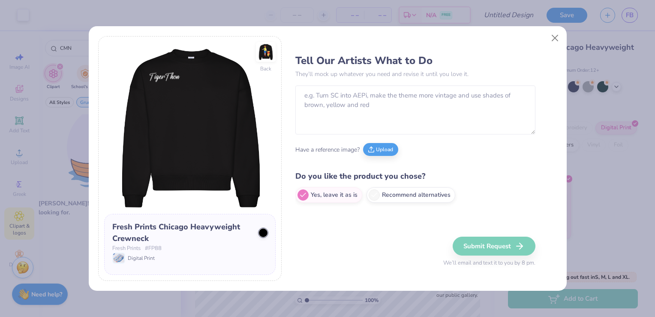
click at [21, 252] on div "Back Fresh Prints Chicago Heavyweight Crewneck Fresh Prints # FP88 Digital Prin…" at bounding box center [327, 158] width 655 height 317
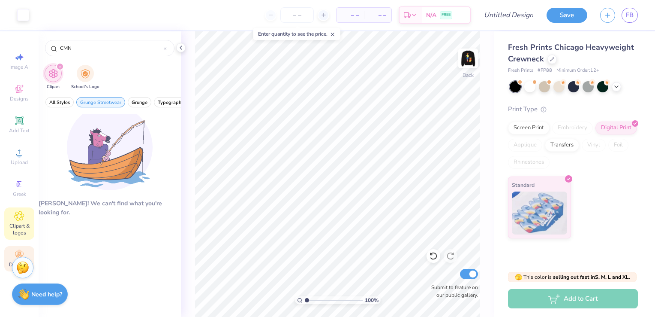
click at [22, 250] on icon at bounding box center [19, 254] width 10 height 10
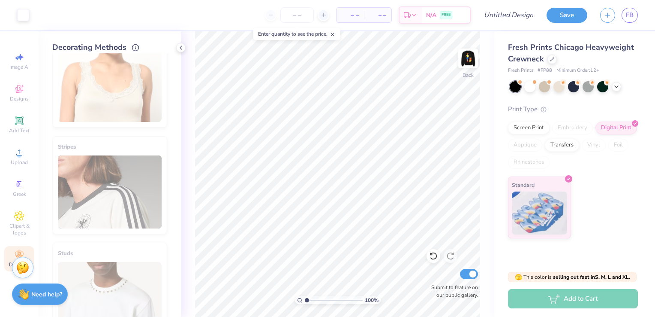
scroll to position [132, 0]
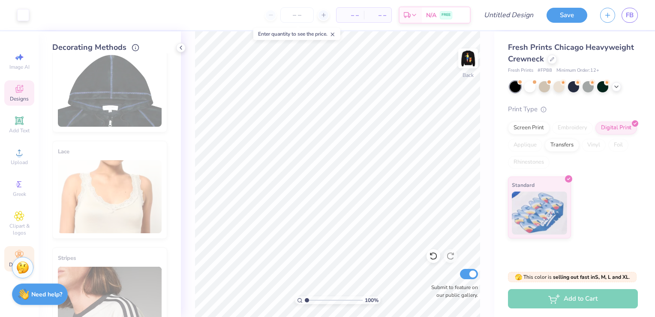
click at [18, 90] on icon at bounding box center [19, 89] width 10 height 10
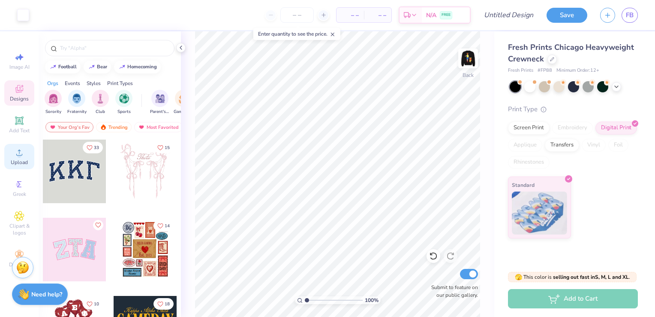
click at [22, 160] on span "Upload" at bounding box center [19, 162] width 17 height 7
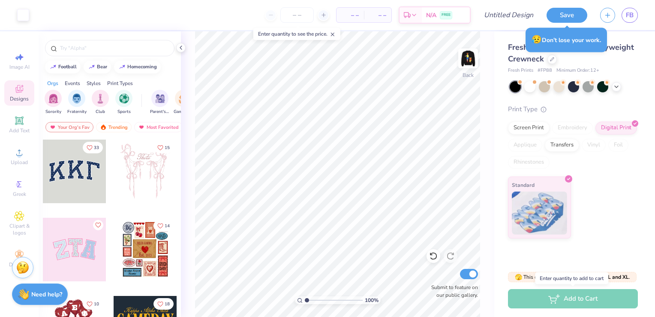
click at [531, 297] on div "Add to Cart" at bounding box center [573, 298] width 130 height 19
click at [571, 16] on button "Save" at bounding box center [567, 13] width 41 height 15
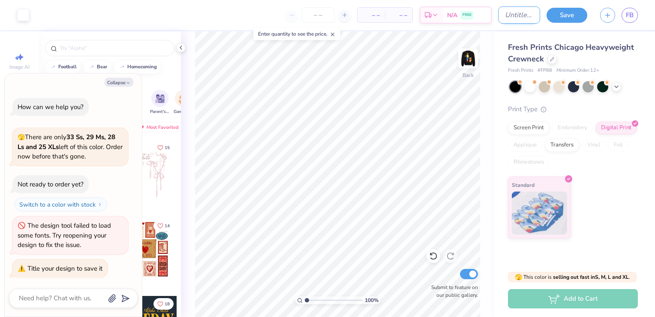
type textarea "x"
click at [515, 19] on input "Design Title" at bounding box center [519, 14] width 42 height 17
type input "T"
type textarea "x"
type input "Ti"
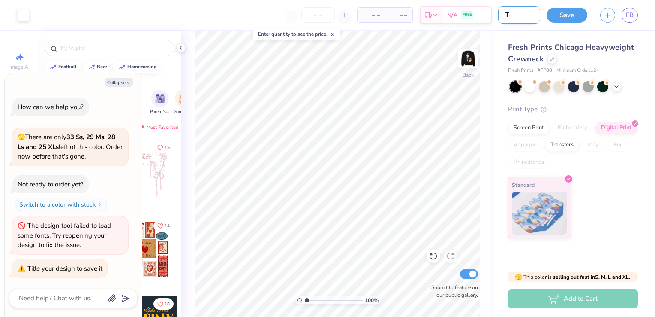
type textarea "x"
type input "Tig"
type textarea "x"
type input "Tige"
type textarea "x"
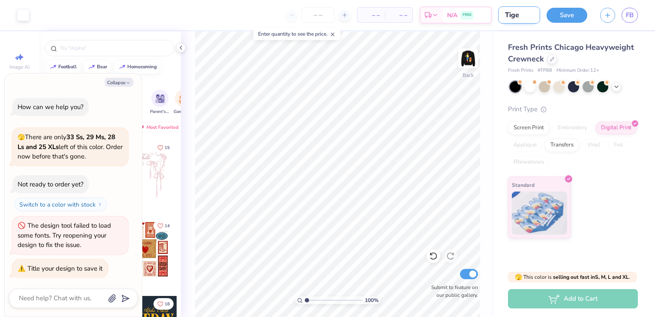
type input "Tiger"
type textarea "x"
type input "[PERSON_NAME]"
type textarea "x"
type input "Tigerth"
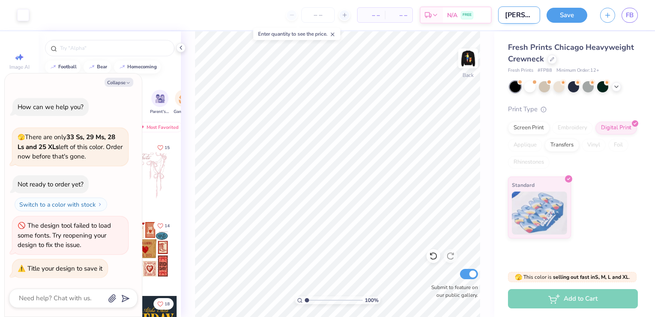
type textarea "x"
type input "[PERSON_NAME]"
type textarea "x"
type input "Tiger"
type textarea "x"
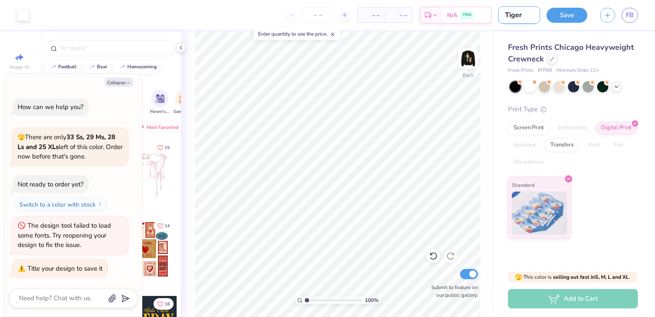
type input "[PERSON_NAME]"
type textarea "x"
type input "TigerTH"
type textarea "x"
type input "TigerTHo"
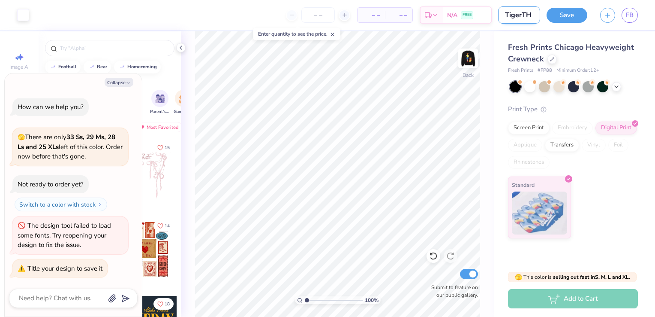
type textarea "x"
type input "TigerTHon"
type textarea "x"
type input "TigerTHon"
type textarea "x"
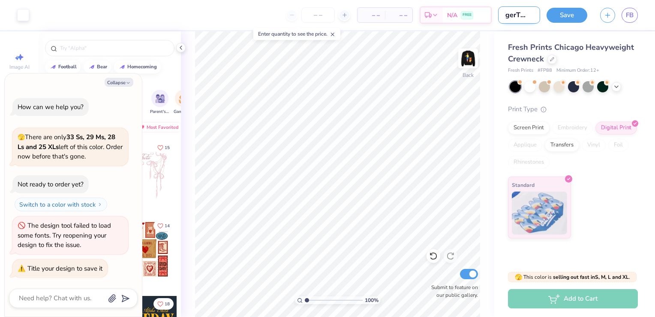
type input "TigerTHon"
type textarea "x"
type input "TigerTHo"
type textarea "x"
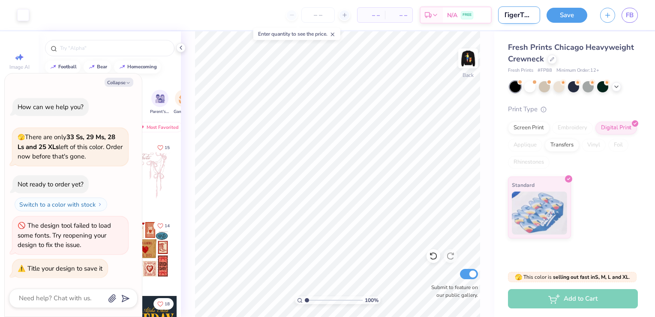
type input "TigerTH"
type textarea "x"
type input "[PERSON_NAME]"
type textarea "x"
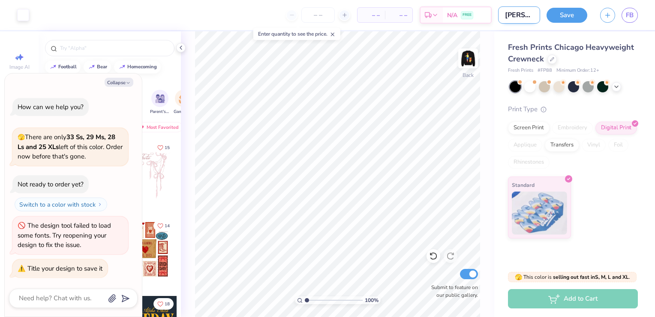
type input "TigerTh"
type textarea "x"
type input "TigerTho"
type textarea "x"
type input "TigerThon"
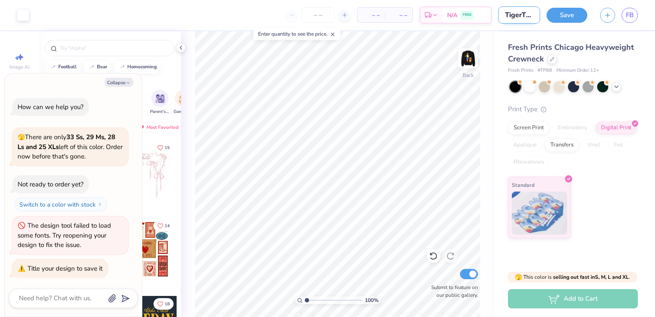
type textarea "x"
type input "TigerThon"
type textarea "x"
type input "TigerThon E"
type textarea "x"
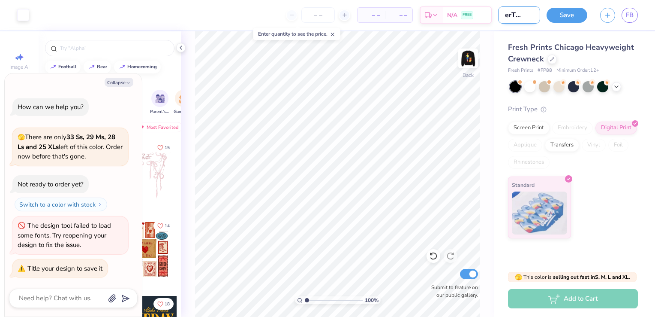
type input "TigerThon Ex"
type textarea "x"
type input "TigerThon Exe"
type textarea "x"
type input "TigerThon Exec"
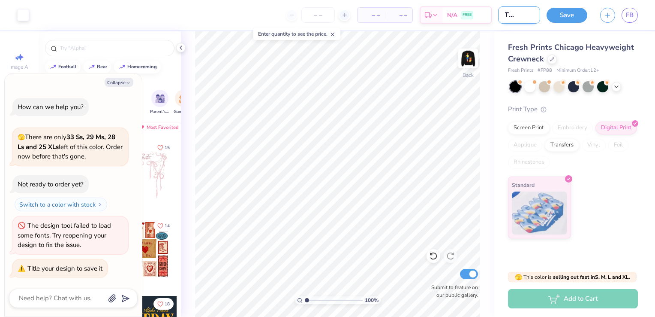
type textarea "x"
type input "TigerThon Exec"
type textarea "x"
type input "TigerThon Exec 1"
type textarea "x"
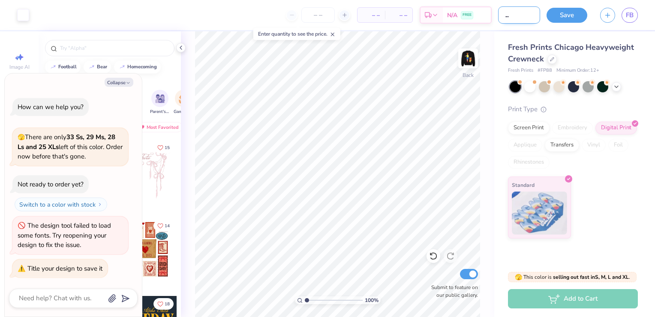
scroll to position [0, 27]
type input "TigerThon Exec 1"
click at [573, 13] on button "Save" at bounding box center [567, 13] width 41 height 15
click at [610, 12] on icon "button" at bounding box center [607, 13] width 7 height 7
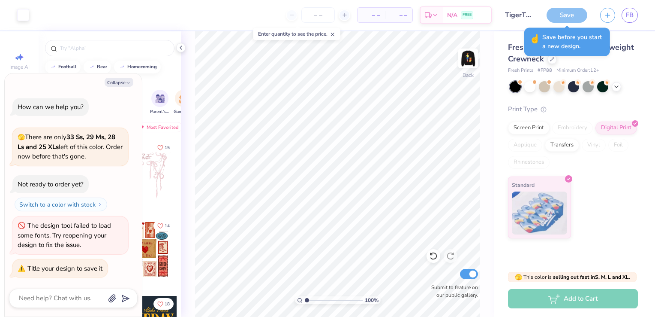
click at [583, 12] on div "Save" at bounding box center [567, 15] width 41 height 15
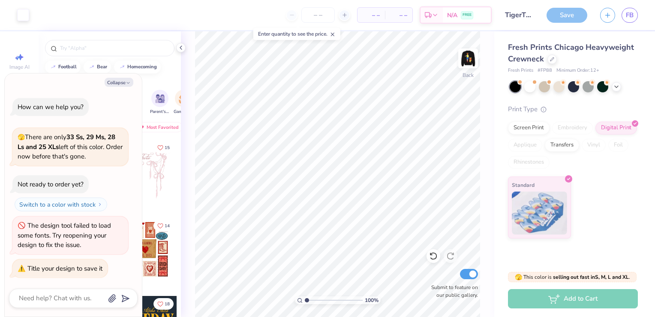
click at [179, 42] on div at bounding box center [110, 45] width 142 height 29
click at [179, 43] on div at bounding box center [180, 47] width 9 height 9
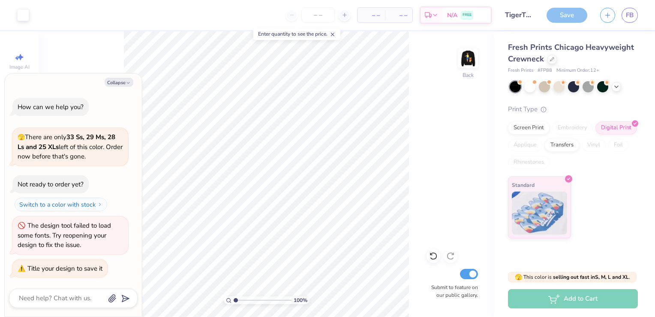
click at [180, 43] on div "Art colors – – Per Item – – Total Est. Delivery N/A FREE Design Title TigerThon…" at bounding box center [327, 158] width 655 height 317
click at [122, 80] on button "Collapse" at bounding box center [119, 82] width 29 height 9
type textarea "x"
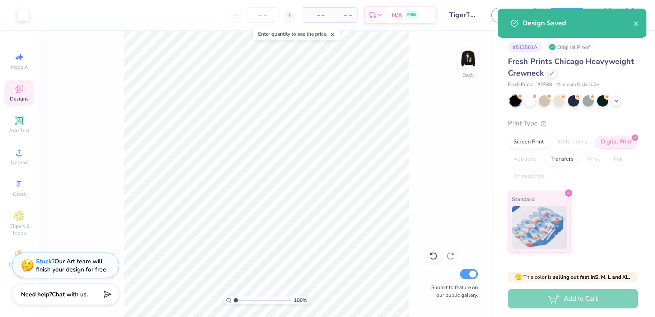
click at [640, 28] on div "Design Saved" at bounding box center [572, 23] width 149 height 29
click at [635, 23] on icon "close" at bounding box center [637, 23] width 6 height 7
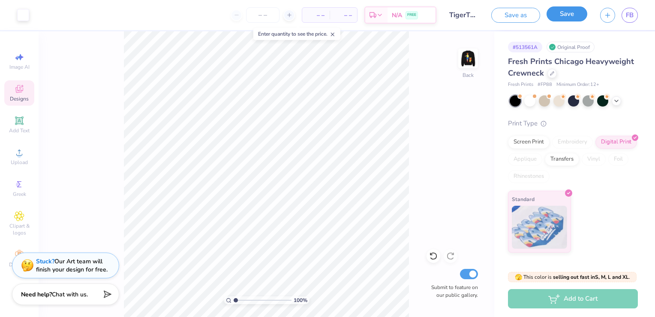
click at [567, 14] on button "Save" at bounding box center [567, 13] width 41 height 15
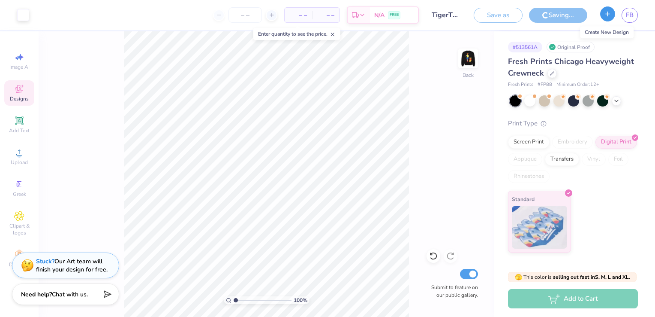
click at [613, 15] on button "button" at bounding box center [607, 13] width 15 height 15
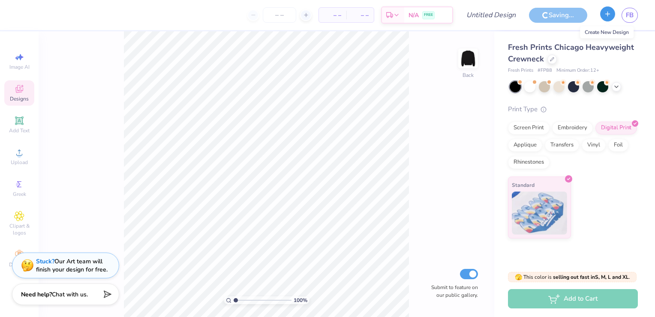
type input "TigerThon Exec 1"
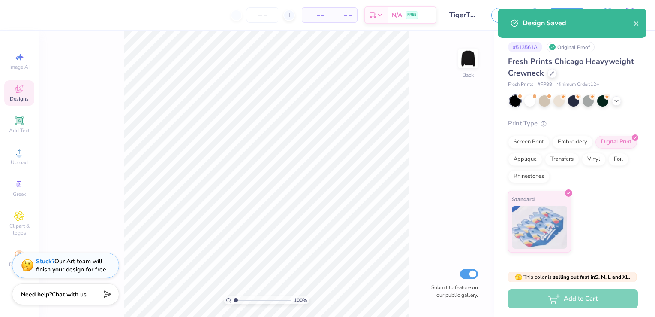
click at [637, 28] on div "Design Saved" at bounding box center [572, 23] width 149 height 29
click at [631, 21] on div "Design Saved" at bounding box center [578, 23] width 111 height 10
click at [634, 21] on icon "close" at bounding box center [637, 23] width 6 height 7
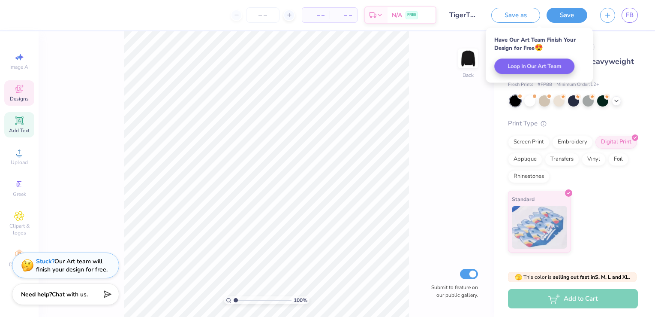
click at [14, 127] on span "Add Text" at bounding box center [19, 130] width 21 height 7
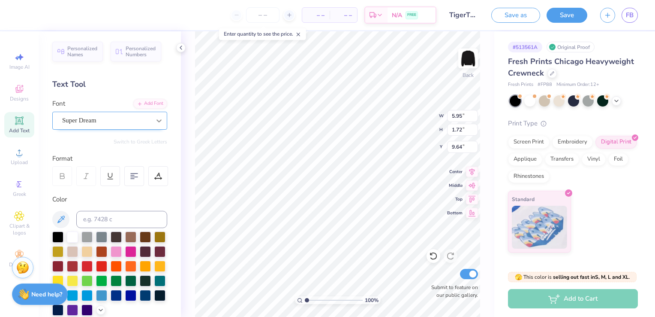
click at [155, 118] on icon at bounding box center [159, 120] width 9 height 9
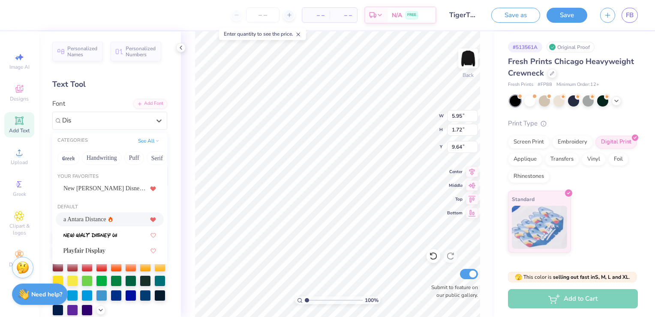
click at [150, 216] on div at bounding box center [153, 218] width 6 height 9
type input "Dis"
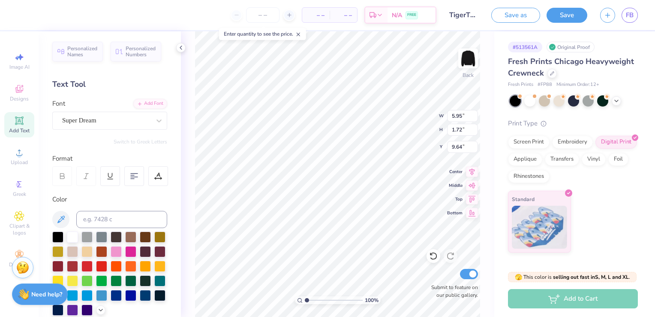
scroll to position [7, 1]
type input "1.28"
type textarea "T"
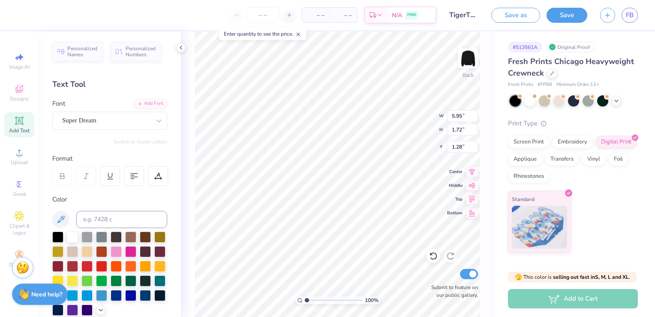
type textarea "TigerThon"
click at [163, 119] on div "Personalized Names Personalized Numbers Text Tool Add Font Font Super Dream Swi…" at bounding box center [110, 173] width 142 height 285
click at [162, 119] on div "Personalized Names Personalized Numbers Text Tool Add Font Font Super Dream Swi…" at bounding box center [110, 173] width 142 height 285
click at [159, 120] on div at bounding box center [158, 120] width 15 height 15
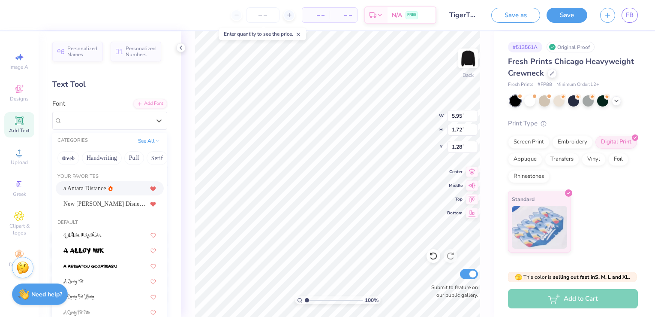
click at [107, 190] on div "a Antara Distance" at bounding box center [109, 188] width 93 height 9
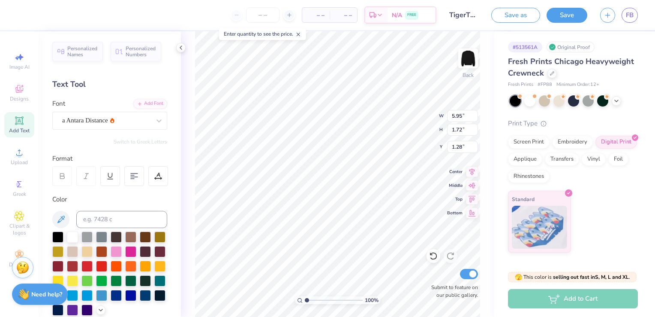
click at [189, 116] on div "100 % Back W 5.95 5.95 " H 1.72 1.72 " Y 1.28 1.28 " Center Middle Top Bottom S…" at bounding box center [338, 173] width 314 height 285
type input "0.51"
type input "7.16"
type input "2.26"
type input "0.74"
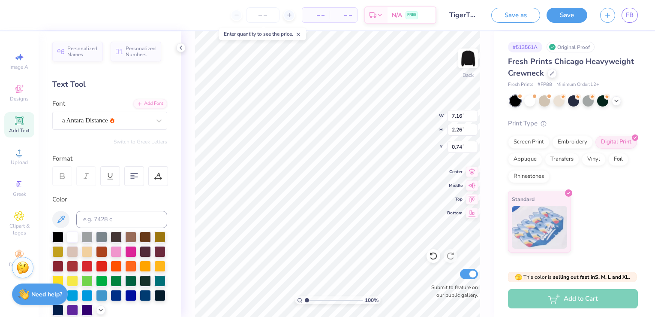
type input "6.54"
type input "2.06"
type input "0.94"
click at [471, 53] on img at bounding box center [468, 58] width 34 height 34
click at [470, 62] on img at bounding box center [468, 58] width 34 height 34
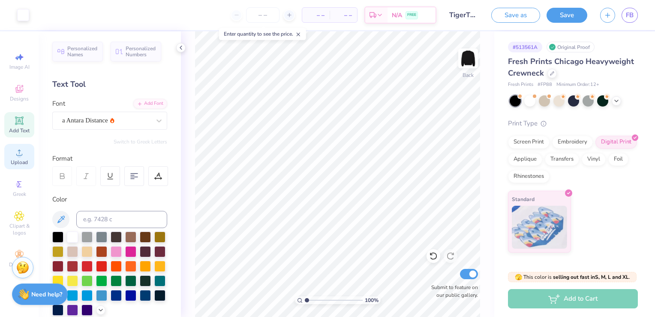
click at [24, 164] on span "Upload" at bounding box center [19, 162] width 17 height 7
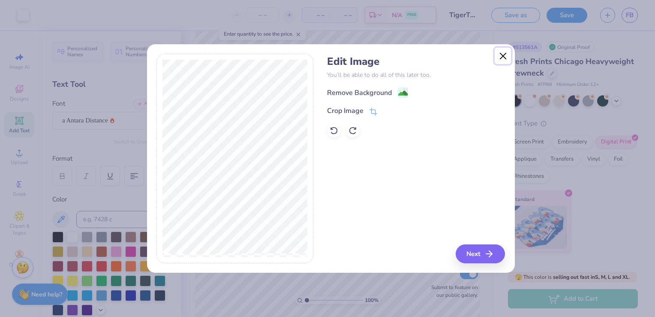
click at [510, 51] on button "Close" at bounding box center [503, 56] width 16 height 16
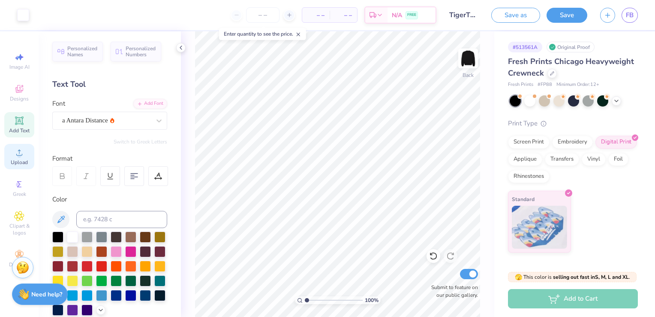
click at [12, 148] on div "Upload" at bounding box center [19, 156] width 30 height 25
click at [468, 58] on img at bounding box center [468, 58] width 34 height 34
click at [24, 192] on span "Greek" at bounding box center [19, 193] width 13 height 7
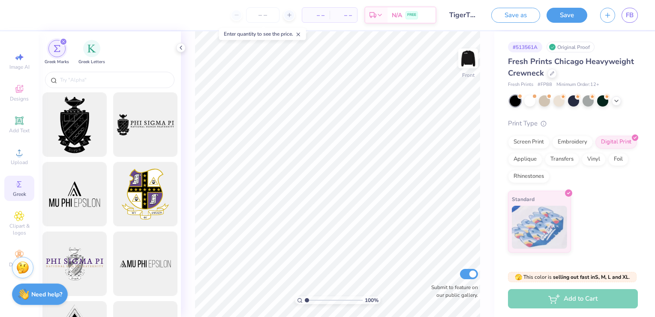
click at [26, 201] on div "Image AI Designs Add Text Upload Greek Clipart & logos Decorate" at bounding box center [19, 159] width 30 height 223
click at [25, 213] on div "Clipart & logos" at bounding box center [19, 223] width 30 height 32
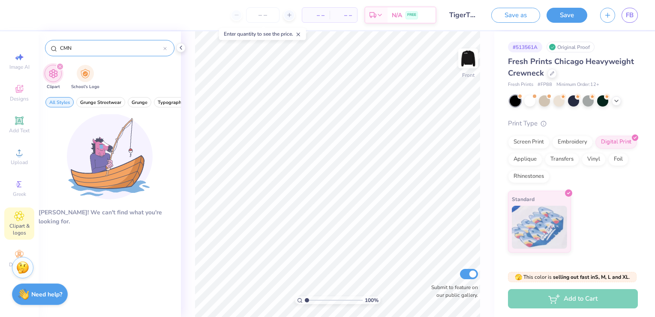
click at [166, 47] on icon at bounding box center [164, 48] width 3 height 3
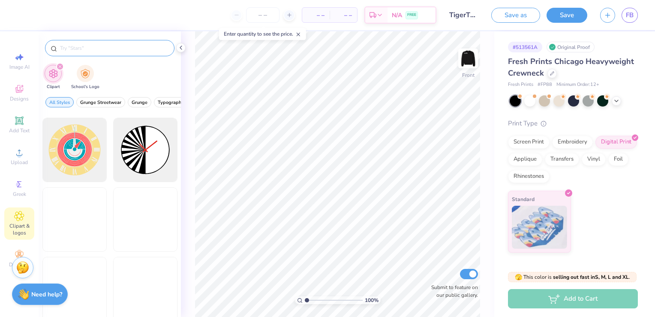
scroll to position [472, 0]
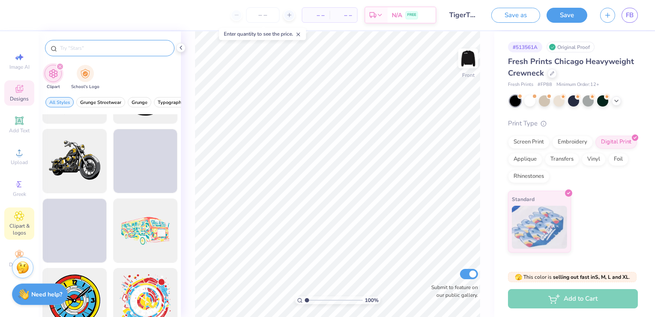
click at [17, 89] on icon at bounding box center [19, 89] width 8 height 8
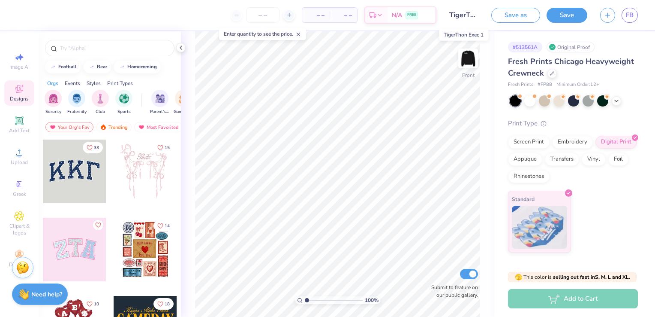
click at [469, 20] on input "TigerThon Exec 1" at bounding box center [464, 14] width 42 height 17
click at [467, 13] on input "TigerThon Exec 1" at bounding box center [464, 14] width 42 height 17
click at [458, 17] on input "TigerThon Exec 1" at bounding box center [464, 14] width 42 height 17
click at [180, 45] on icon at bounding box center [181, 47] width 7 height 7
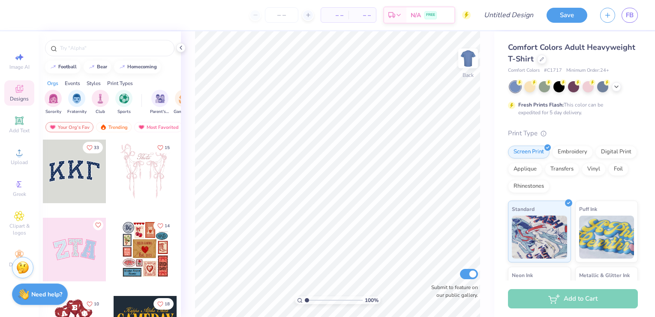
click at [621, 14] on div "FB" at bounding box center [619, 15] width 38 height 15
click at [624, 15] on link "FB" at bounding box center [630, 15] width 16 height 15
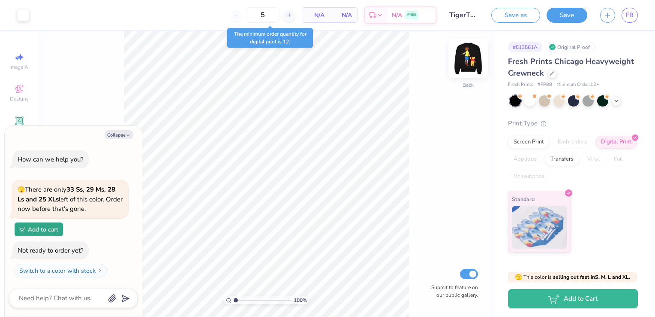
click at [462, 70] on img at bounding box center [468, 58] width 34 height 34
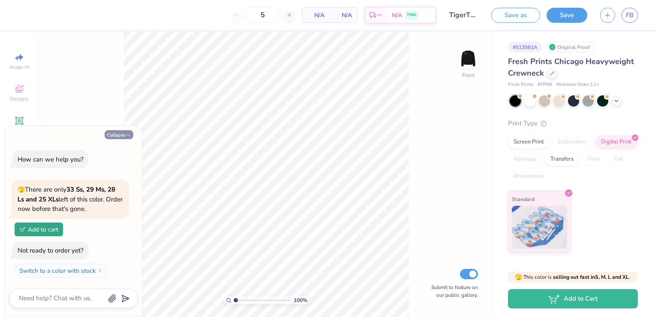
click at [118, 138] on button "Collapse" at bounding box center [119, 134] width 29 height 9
type textarea "x"
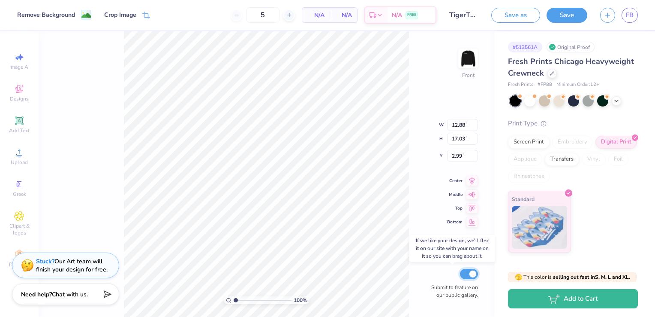
click at [469, 274] on input "Submit to feature on our public gallery." at bounding box center [469, 274] width 18 height 10
checkbox input "true"
click at [453, 76] on div "100 % Front W 12.88 12.88 " H 17.03 17.03 " Y 2.99 2.99 " Center Middle Top Bot…" at bounding box center [267, 173] width 456 height 285
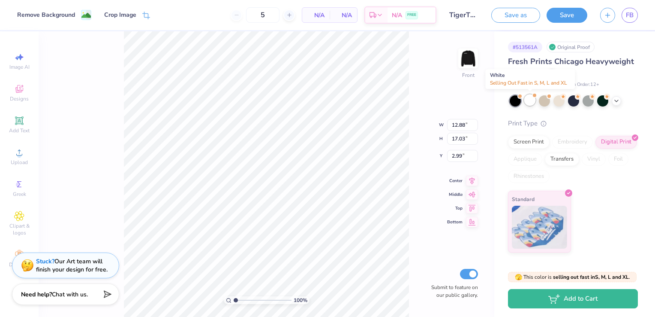
click at [532, 101] on div at bounding box center [530, 99] width 11 height 11
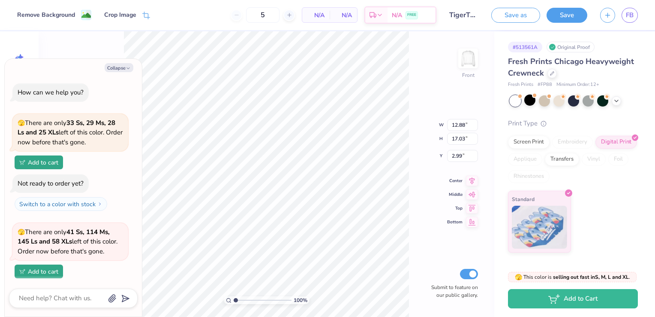
scroll to position [42, 0]
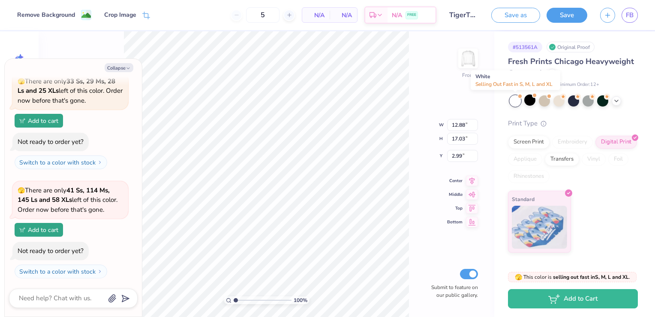
click at [517, 100] on div at bounding box center [515, 100] width 11 height 11
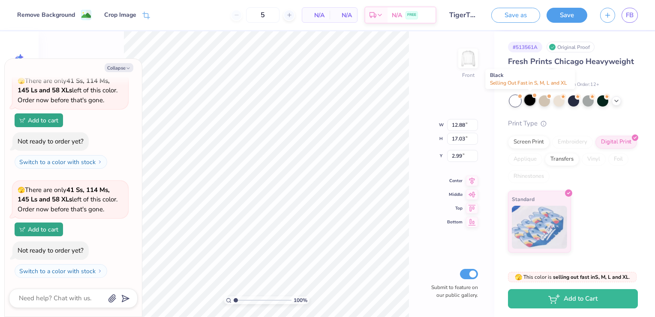
click at [531, 100] on div at bounding box center [530, 99] width 11 height 11
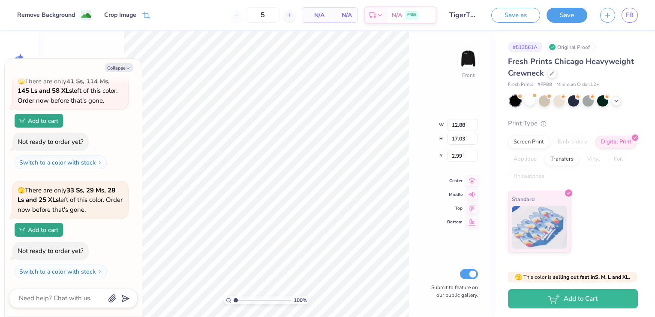
click at [454, 95] on div "100 % Front W 12.88 12.88 " H 17.03 17.03 " Y 2.99 2.99 " Center Middle Top Bot…" at bounding box center [267, 173] width 456 height 285
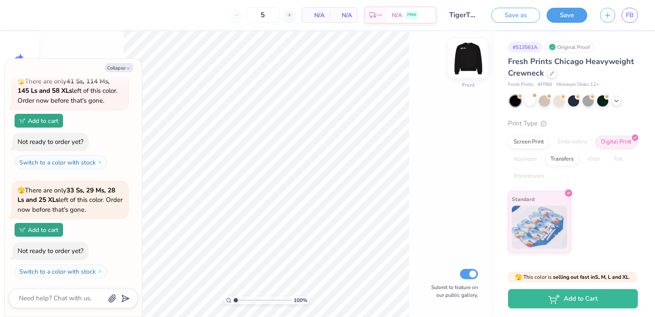
click at [477, 66] on img at bounding box center [468, 58] width 34 height 34
click at [612, 19] on button "button" at bounding box center [607, 13] width 15 height 15
click at [519, 19] on button "Save as" at bounding box center [516, 13] width 49 height 15
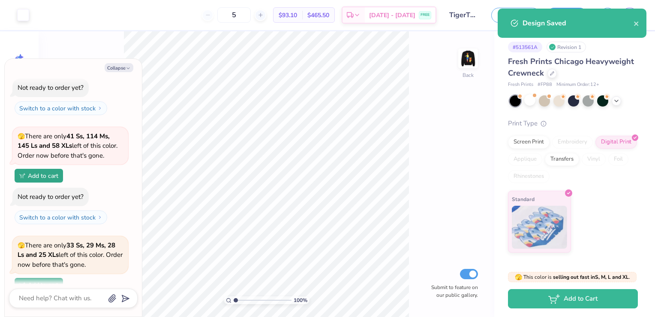
scroll to position [260, 0]
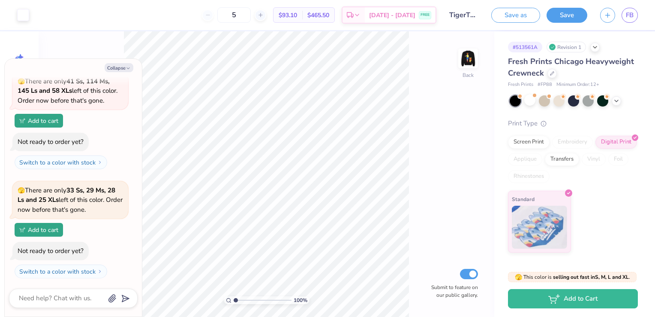
type textarea "x"
click at [602, 12] on button "button" at bounding box center [607, 13] width 15 height 15
type textarea "x"
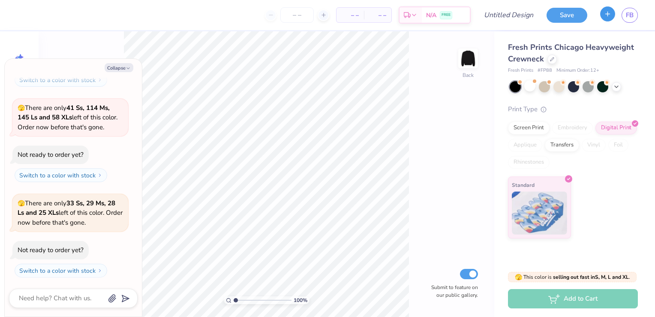
scroll to position [205, 0]
click at [136, 66] on div "Collapse" at bounding box center [73, 67] width 129 height 9
click at [135, 66] on div "Collapse" at bounding box center [73, 67] width 129 height 9
click at [130, 65] on button "Collapse" at bounding box center [119, 67] width 29 height 9
type textarea "x"
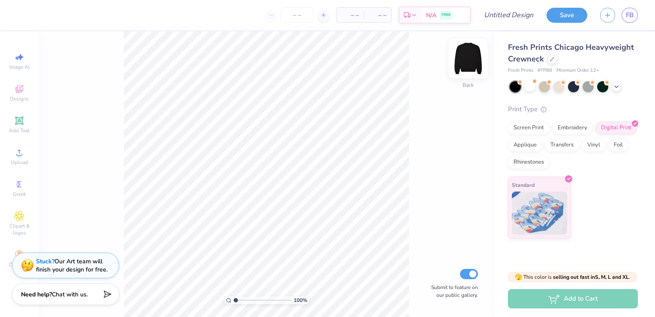
click at [470, 67] on img at bounding box center [468, 58] width 34 height 34
click at [19, 133] on span "Add Text" at bounding box center [19, 130] width 21 height 7
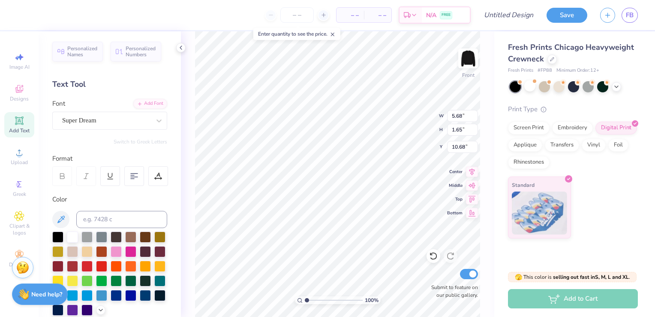
scroll to position [7, 1]
type textarea "T"
type textarea "TigerThon"
click at [157, 120] on icon at bounding box center [159, 120] width 5 height 3
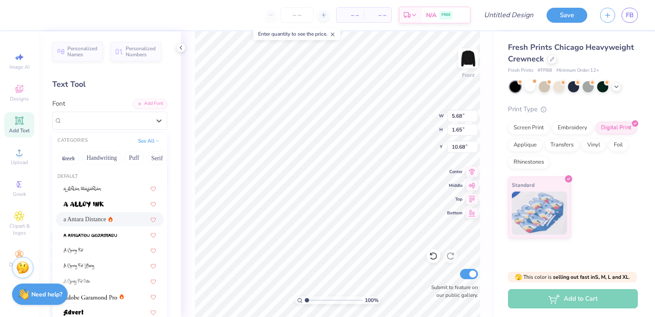
click at [110, 219] on div "a Antara Distance" at bounding box center [109, 218] width 93 height 9
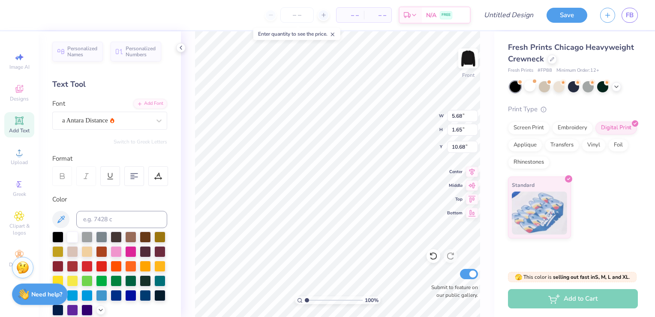
scroll to position [7, 2]
type input "7.54"
type input "2.38"
type input "10.31"
type input "10.96"
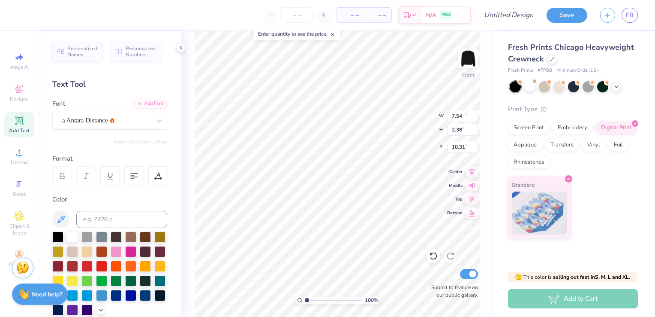
type input "3.45"
type input "1.27"
type input "9.96"
type input "3.14"
click at [434, 258] on icon at bounding box center [433, 255] width 9 height 9
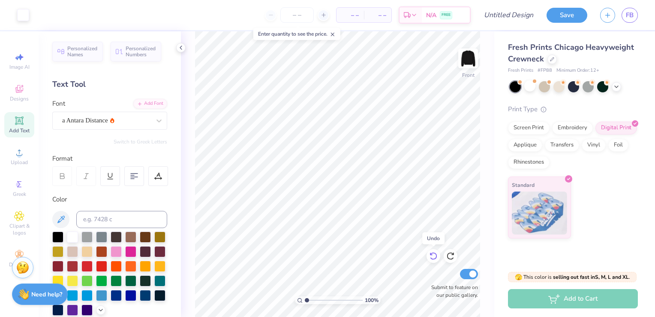
click at [434, 258] on icon at bounding box center [433, 255] width 9 height 9
click at [453, 258] on icon at bounding box center [450, 256] width 7 height 8
click at [447, 260] on div at bounding box center [451, 256] width 14 height 14
click at [13, 152] on div "Upload" at bounding box center [19, 156] width 30 height 25
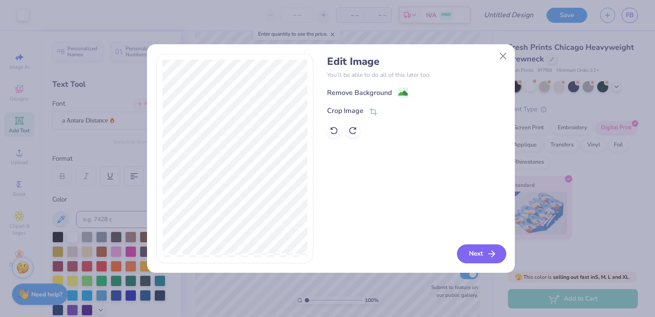
click at [484, 248] on button "Next" at bounding box center [481, 253] width 49 height 19
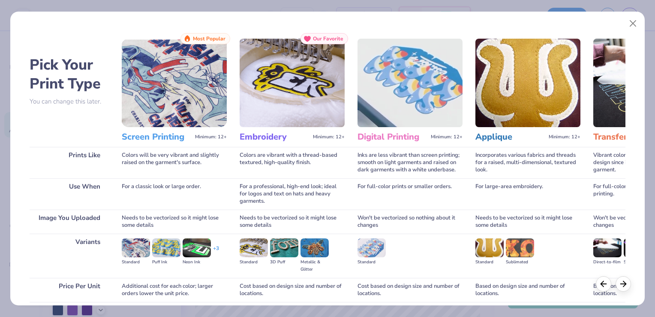
click at [165, 103] on img at bounding box center [174, 83] width 105 height 88
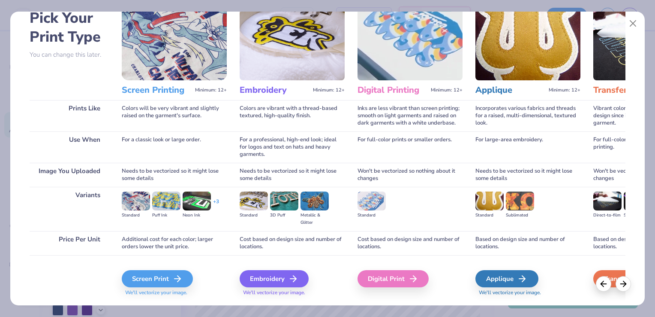
scroll to position [68, 0]
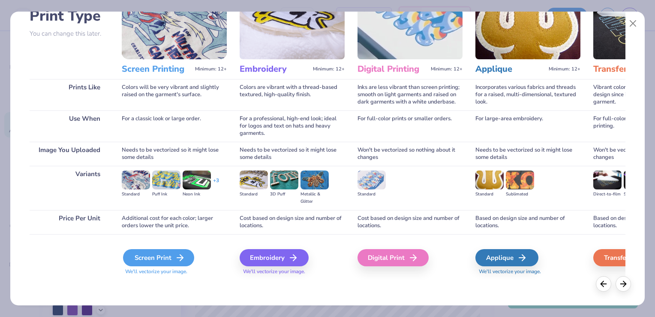
click at [158, 257] on div "Screen Print" at bounding box center [158, 257] width 71 height 17
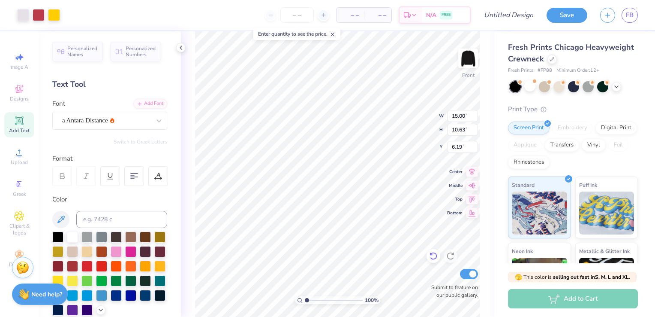
click at [428, 258] on div at bounding box center [434, 256] width 14 height 14
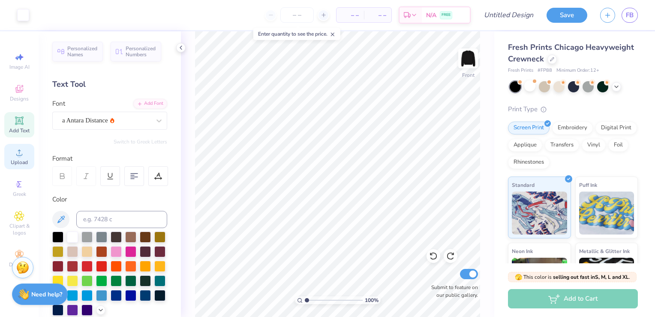
click at [15, 151] on icon at bounding box center [19, 152] width 10 height 10
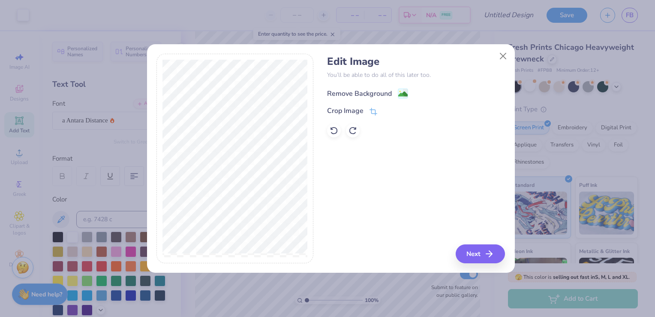
click at [371, 94] on div "Remove Background" at bounding box center [359, 93] width 65 height 10
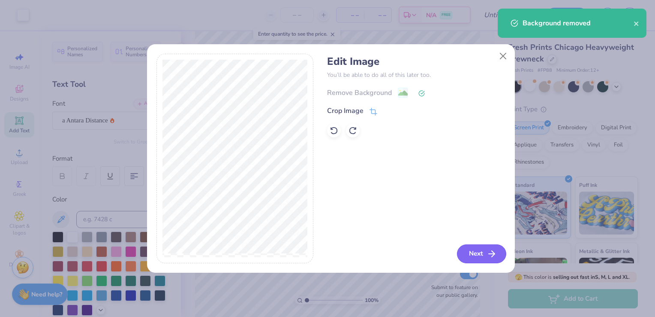
click at [470, 260] on button "Next" at bounding box center [481, 253] width 49 height 19
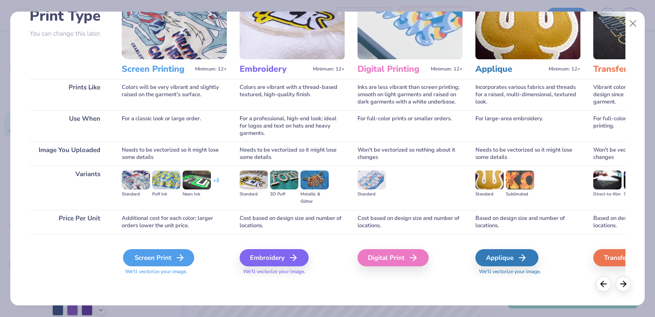
click at [166, 261] on div "Screen Print" at bounding box center [158, 257] width 71 height 17
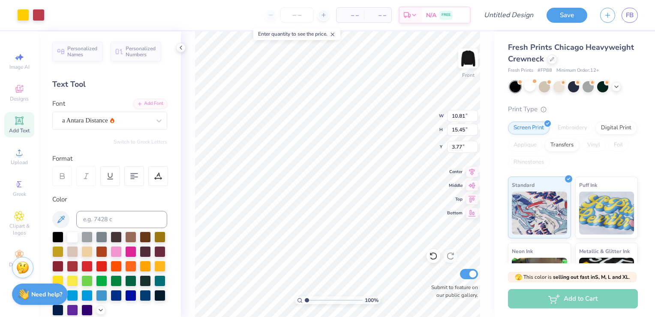
type input "5.55"
click at [191, 106] on div "100 % Front W 10.81 10.81 " H 15.45 15.45 " Y 5.55 5.55 " Center Middle Top Bot…" at bounding box center [338, 173] width 314 height 285
type input "5.70"
type input "6.44"
click at [475, 58] on img at bounding box center [468, 58] width 34 height 34
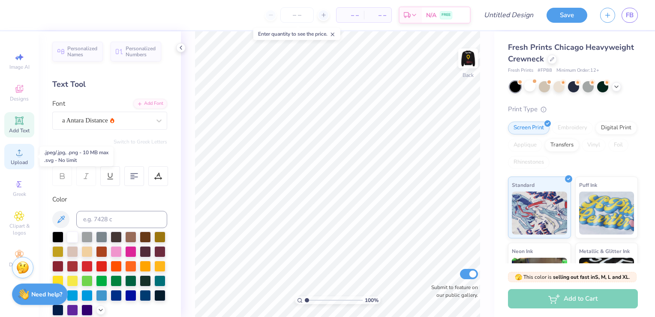
click at [22, 156] on icon at bounding box center [19, 152] width 10 height 10
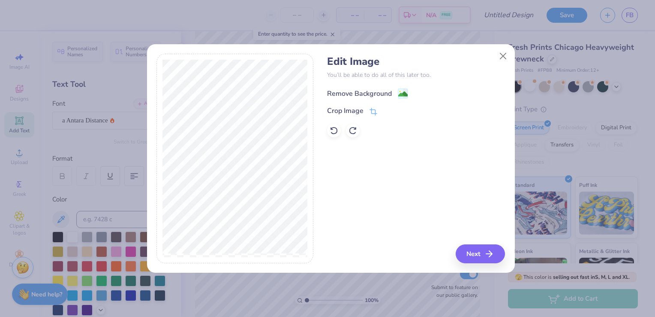
click at [344, 94] on div "Remove Background" at bounding box center [359, 93] width 65 height 10
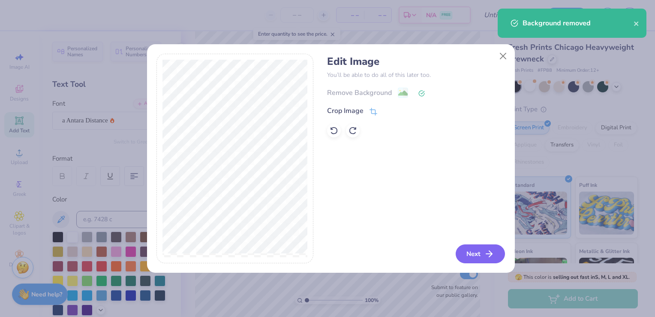
click at [473, 258] on button "Next" at bounding box center [480, 253] width 49 height 19
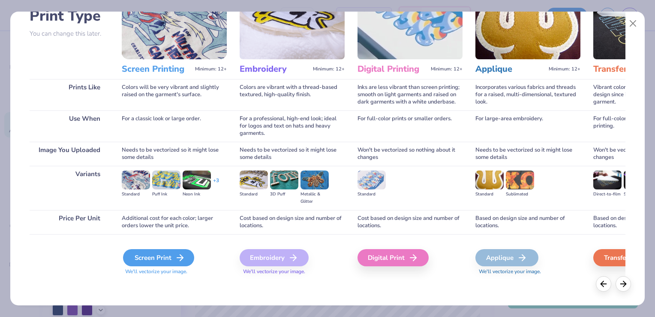
click at [167, 255] on div "Screen Print" at bounding box center [158, 257] width 71 height 17
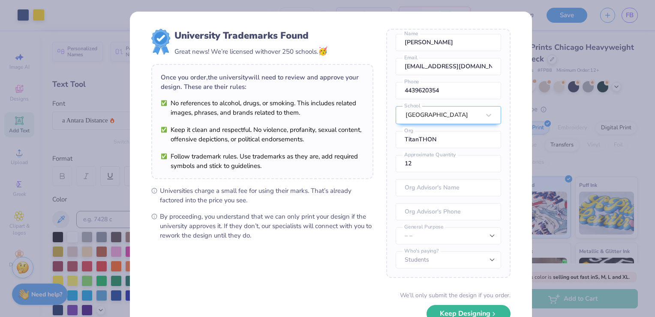
scroll to position [0, 0]
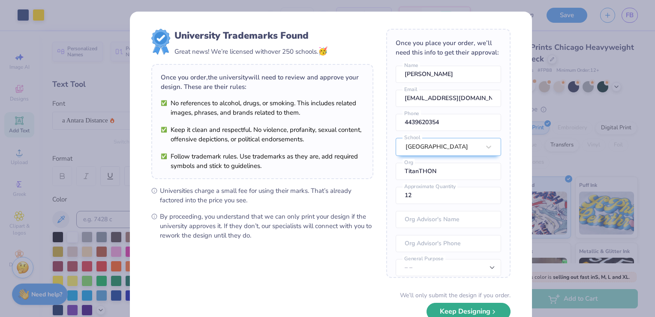
click at [453, 308] on button "Keep Designing" at bounding box center [469, 311] width 84 height 18
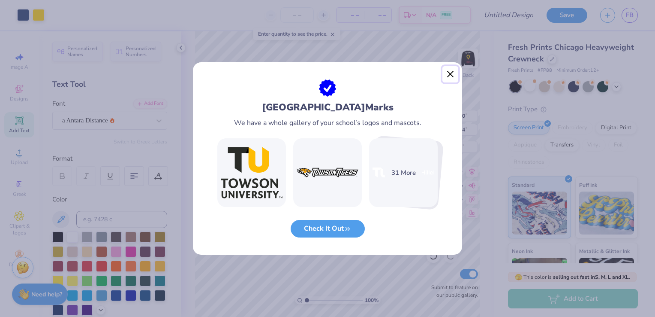
click at [447, 69] on button "Close" at bounding box center [451, 74] width 16 height 16
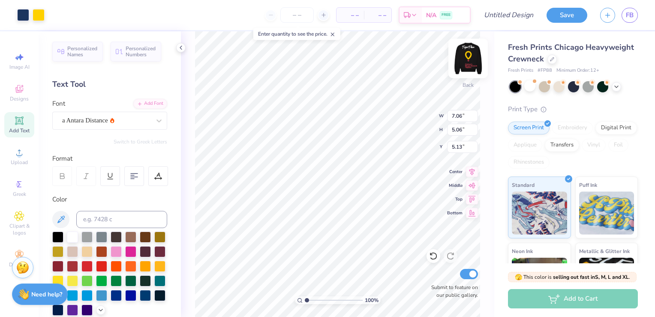
type input "7.06"
type input "5.06"
type input "4.80"
type input "3.44"
type input "0.82"
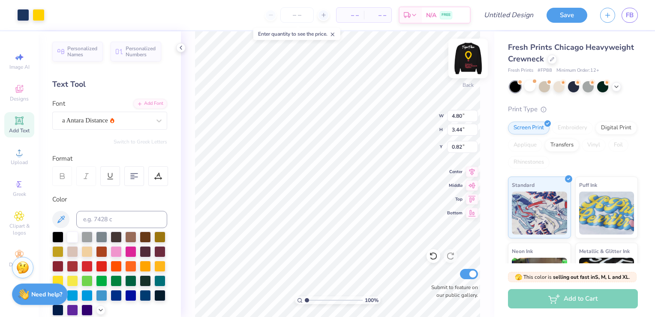
type input "0.50"
click at [470, 64] on img at bounding box center [468, 58] width 34 height 34
click at [465, 68] on img at bounding box center [468, 58] width 34 height 34
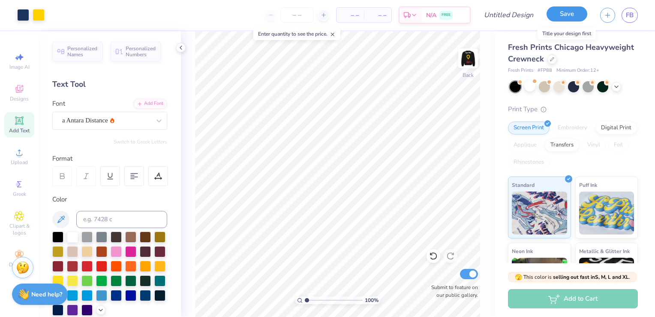
click at [575, 14] on button "Save" at bounding box center [567, 13] width 41 height 15
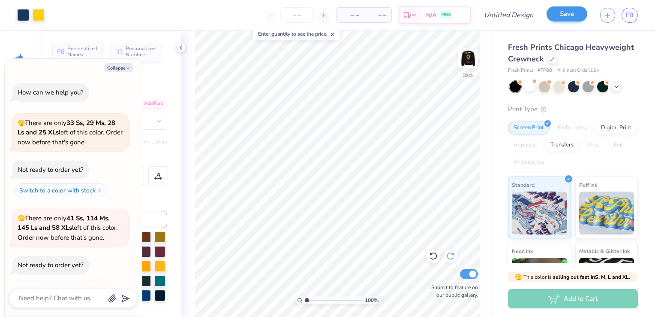
scroll to position [228, 0]
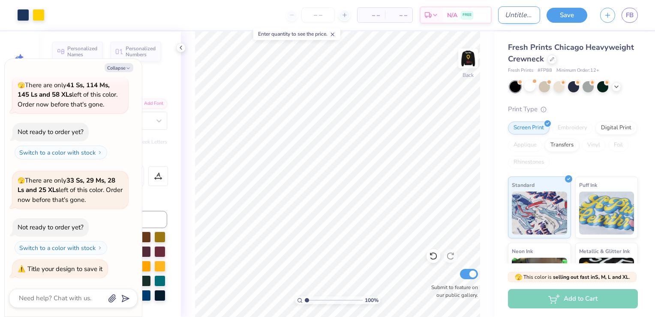
type textarea "x"
click at [517, 14] on input "Design Title" at bounding box center [519, 14] width 42 height 17
type input "T"
type textarea "x"
type input "Ti"
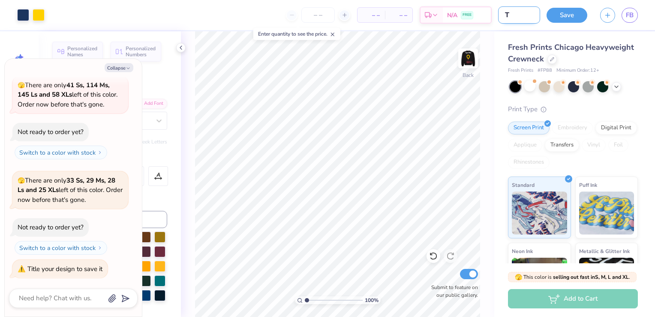
type textarea "x"
type input "Tig"
type textarea "x"
type input "Tige"
type textarea "x"
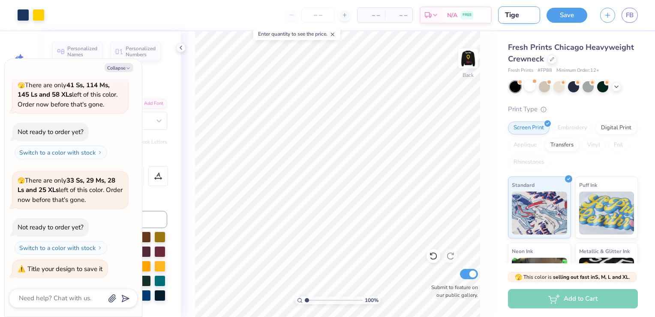
type input "Tiger"
type textarea "x"
type input "[PERSON_NAME]"
type textarea "x"
type input "TigerTh"
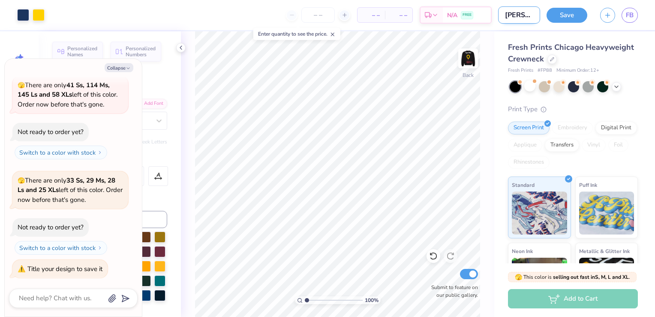
type textarea "x"
type input "TigerTho"
type textarea "x"
type input "TigerThon"
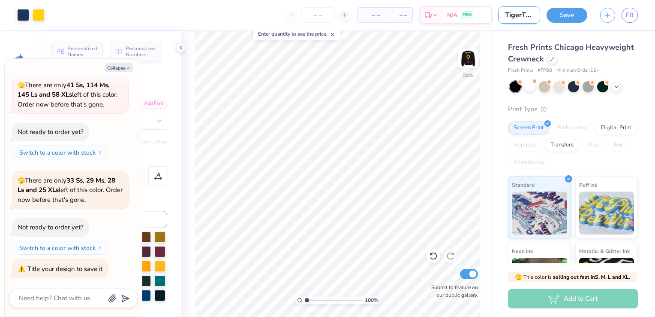
type textarea "x"
type input "TigerThon"
type textarea "x"
type input "TigerThon E"
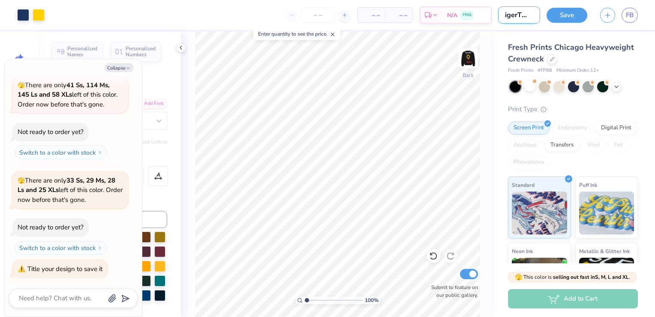
type textarea "x"
type input "TigerThon Ex"
type textarea "x"
type input "TigerThon Exe"
type textarea "x"
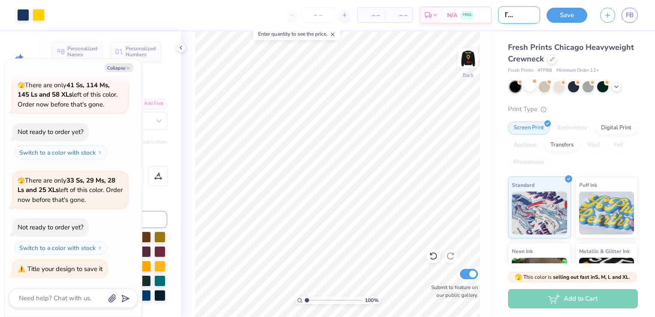
type input "TigerThon Exec"
type textarea "x"
type input "TigerThon Exec"
type textarea "x"
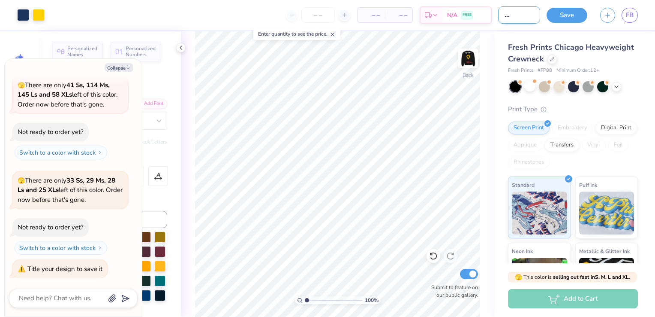
type input "TigerThon Exec 2"
type textarea "x"
type input "TigerThon Exec 2"
click at [579, 19] on button "Save" at bounding box center [567, 13] width 41 height 15
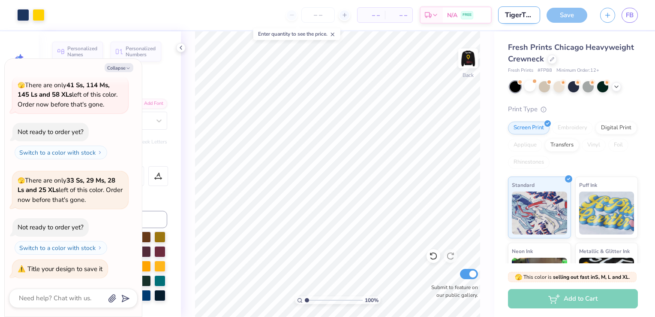
click at [527, 15] on input "TigerThon Exec 2" at bounding box center [519, 14] width 42 height 17
click at [565, 9] on div "Save" at bounding box center [567, 15] width 41 height 15
type textarea "x"
